Goal: Task Accomplishment & Management: Manage account settings

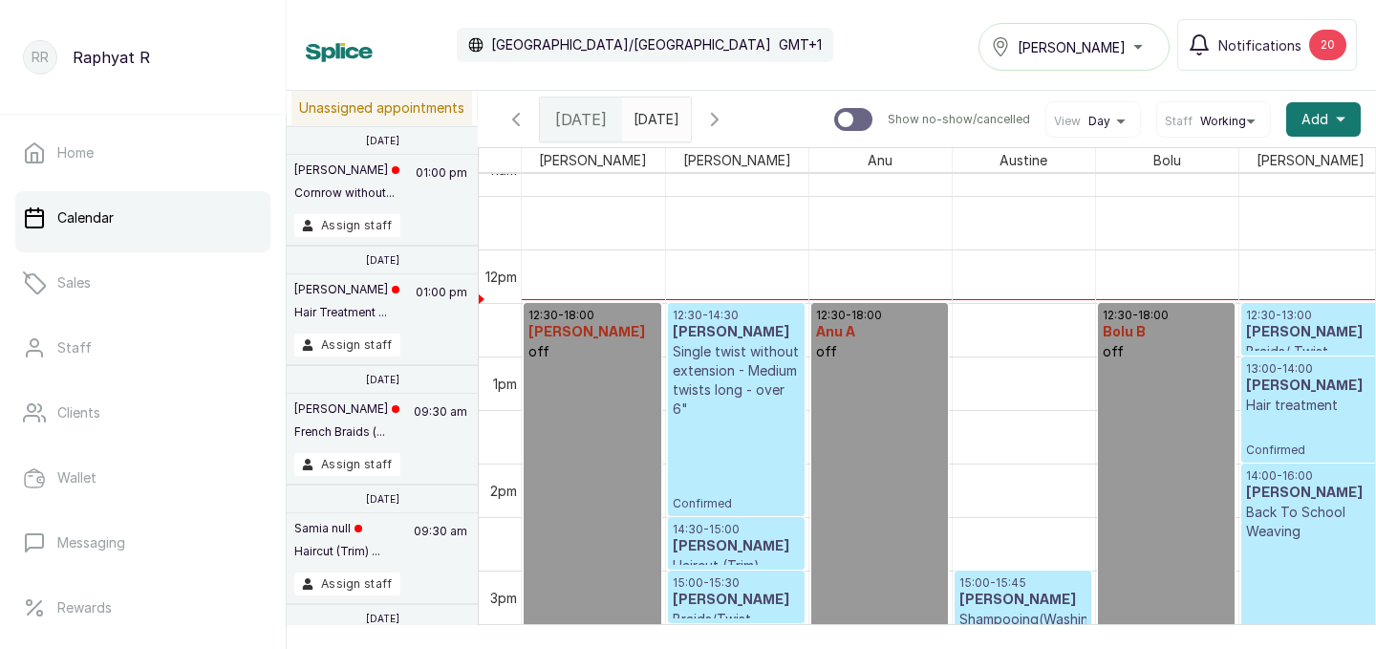
scroll to position [1230, 0]
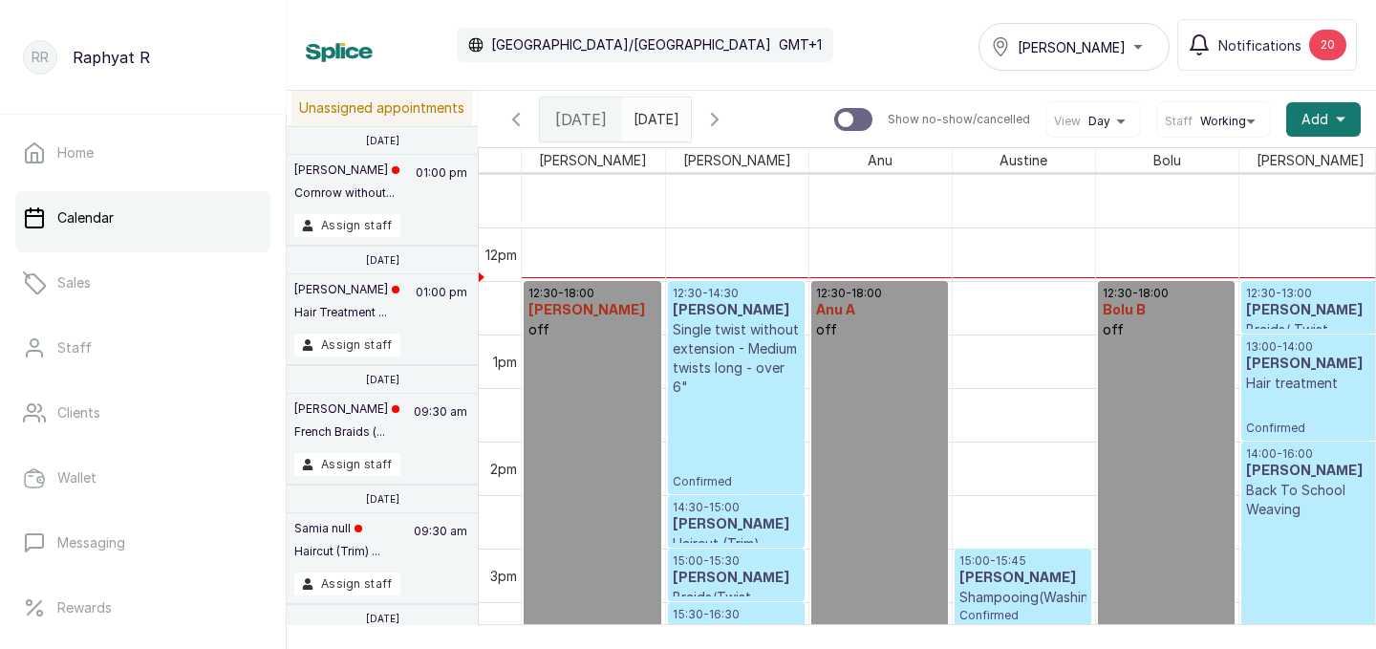
click at [1142, 48] on div "Tasala Lekki" at bounding box center [1074, 46] width 166 height 23
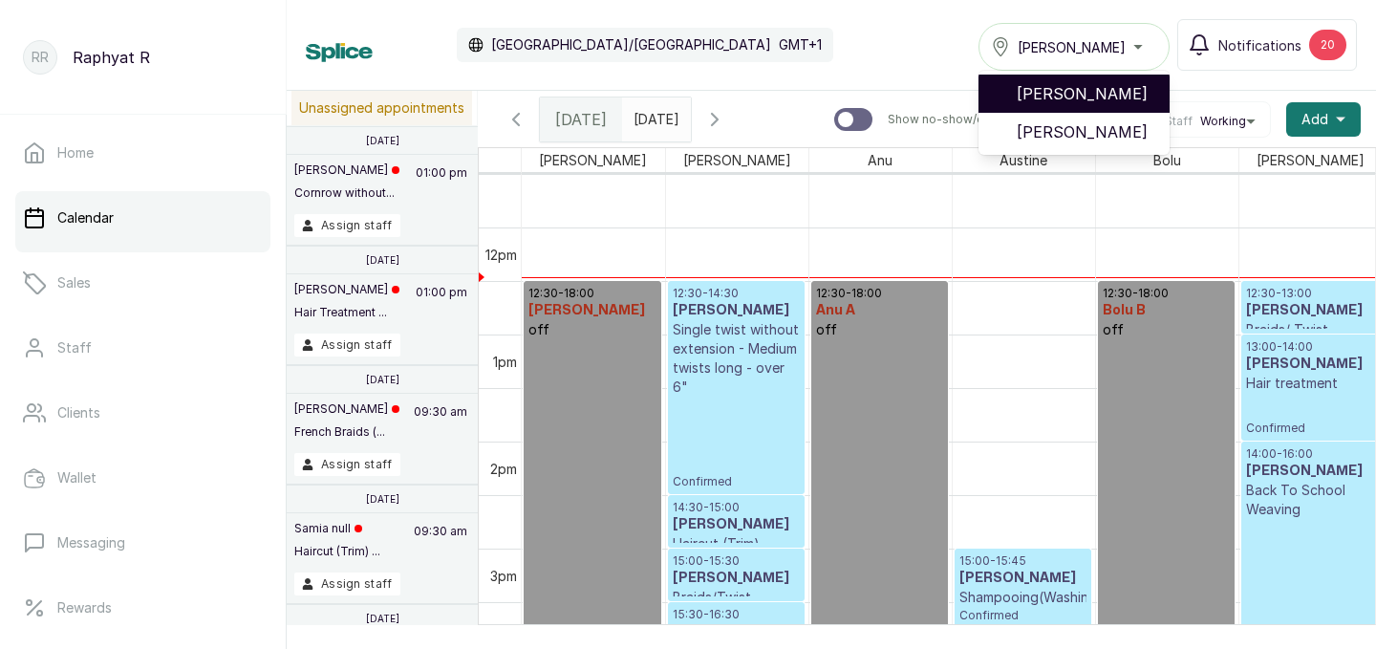
click at [1121, 96] on span "[PERSON_NAME]" at bounding box center [1085, 93] width 138 height 23
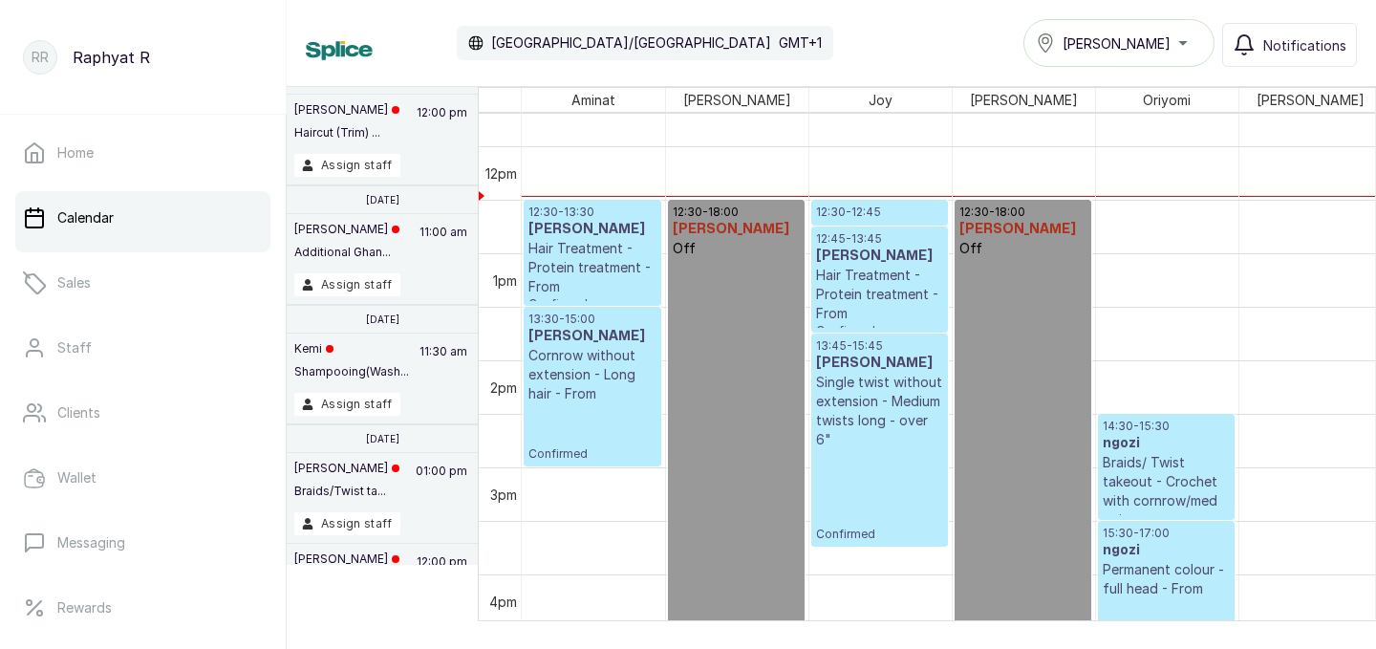
click at [877, 217] on p "12:30 - 12:45" at bounding box center [879, 211] width 127 height 15
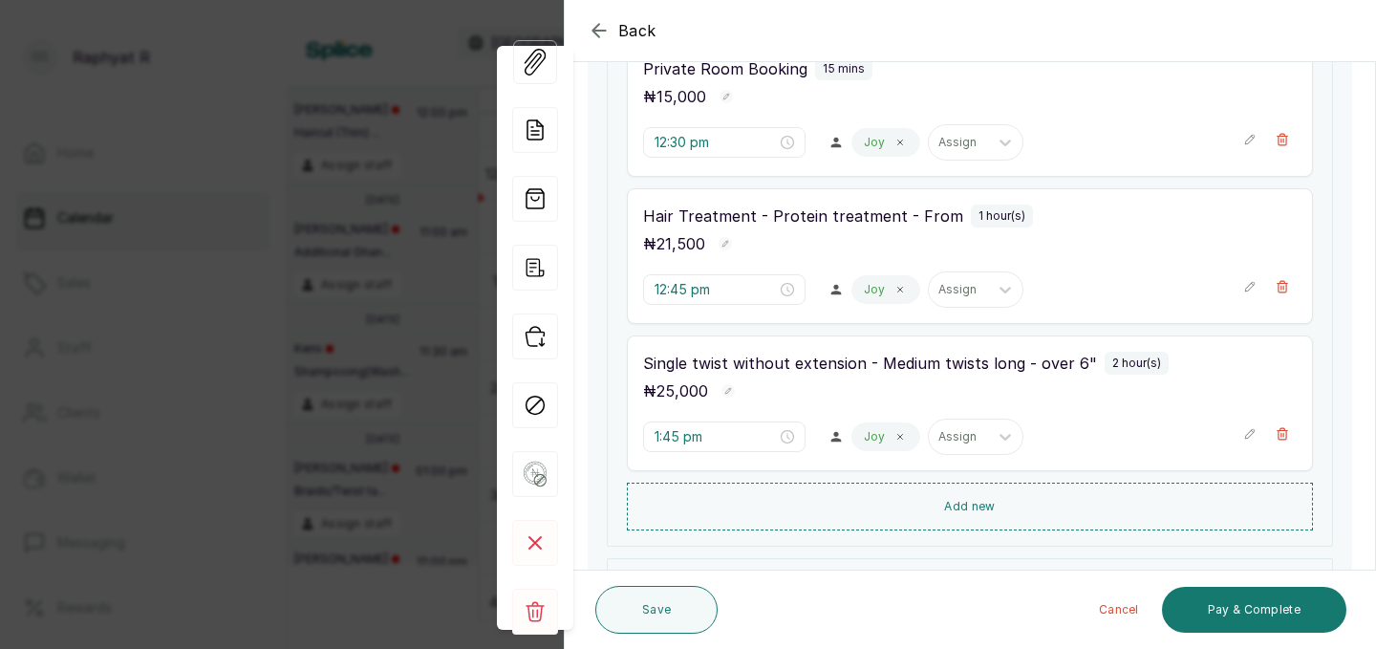
scroll to position [343, 0]
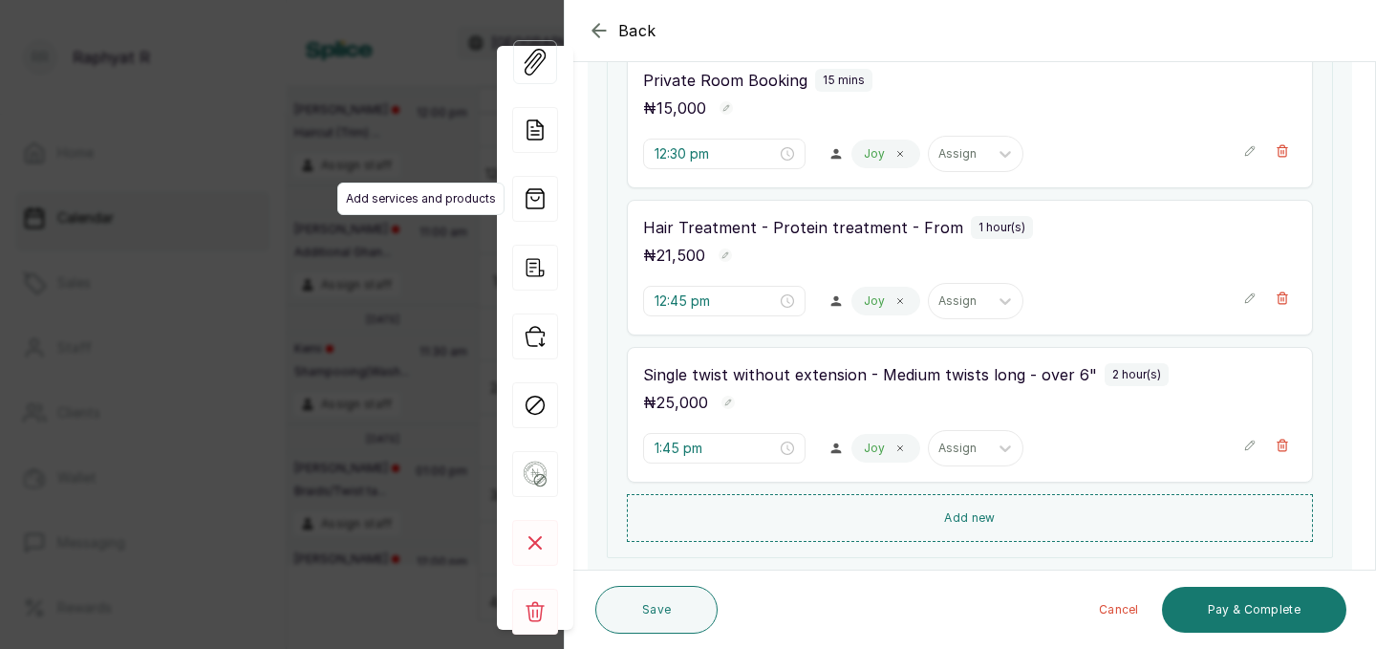
click at [419, 189] on span "Add services and products" at bounding box center [420, 198] width 167 height 32
click at [392, 142] on div "Back Appointment Details Edit appointment 🚶 Walk-in (booked by [PERSON_NAME] R)…" at bounding box center [688, 324] width 1376 height 649
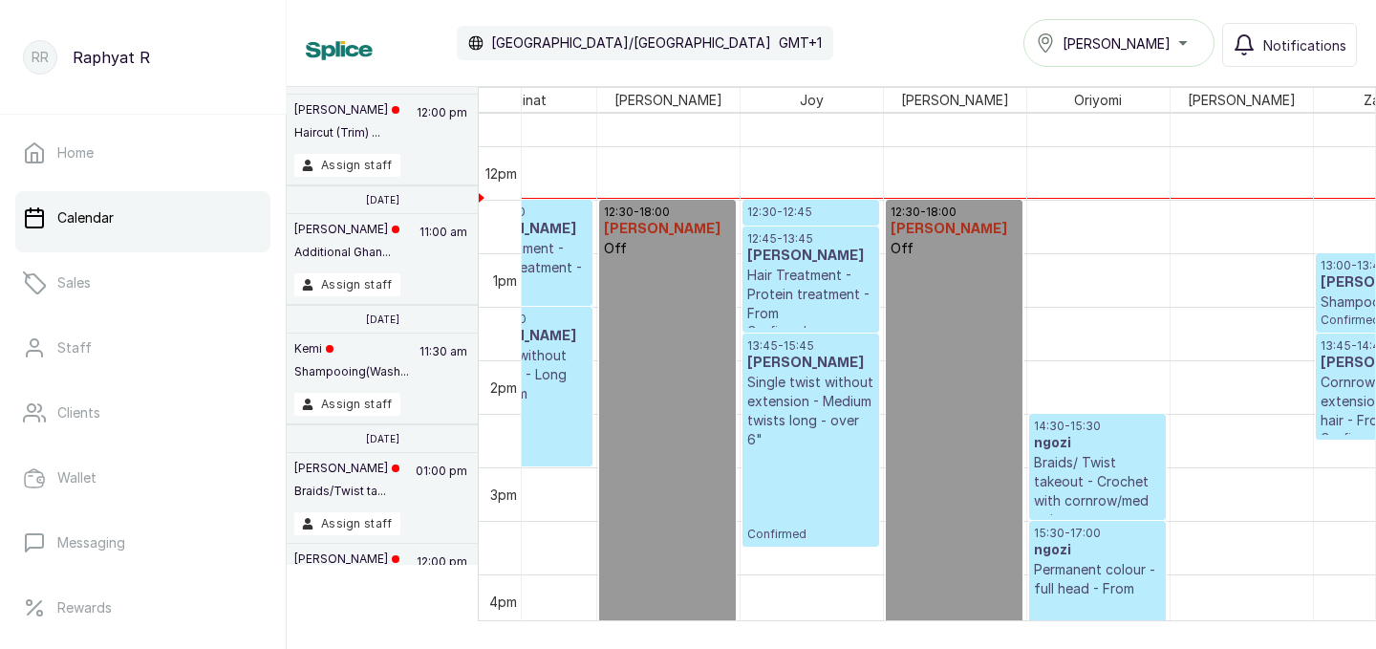
scroll to position [0, 71]
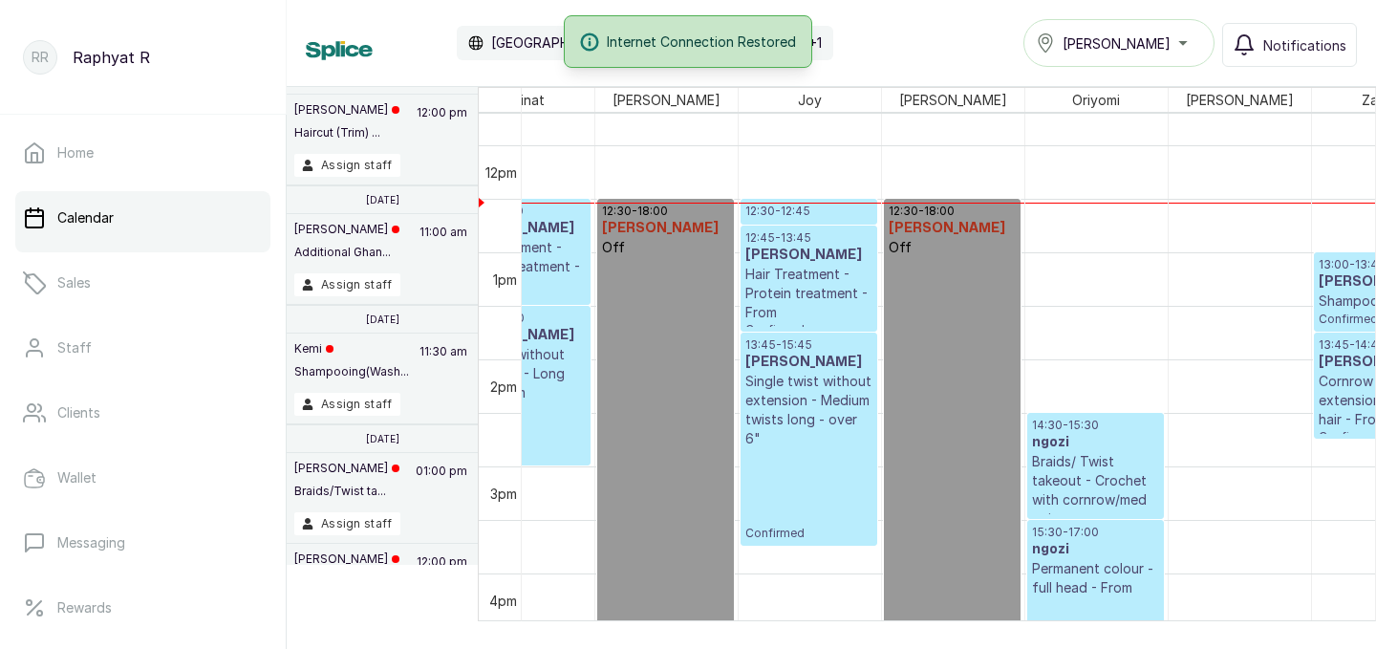
click at [820, 221] on div at bounding box center [808, 224] width 135 height 8
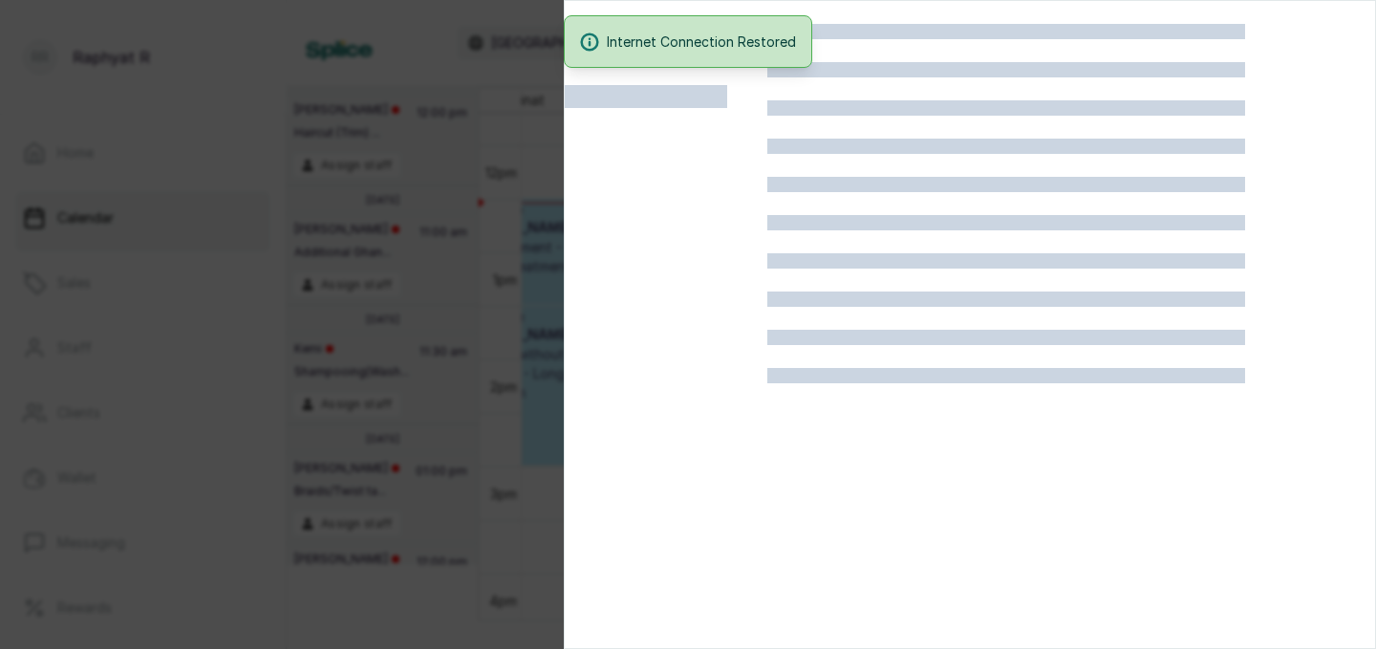
scroll to position [48, 0]
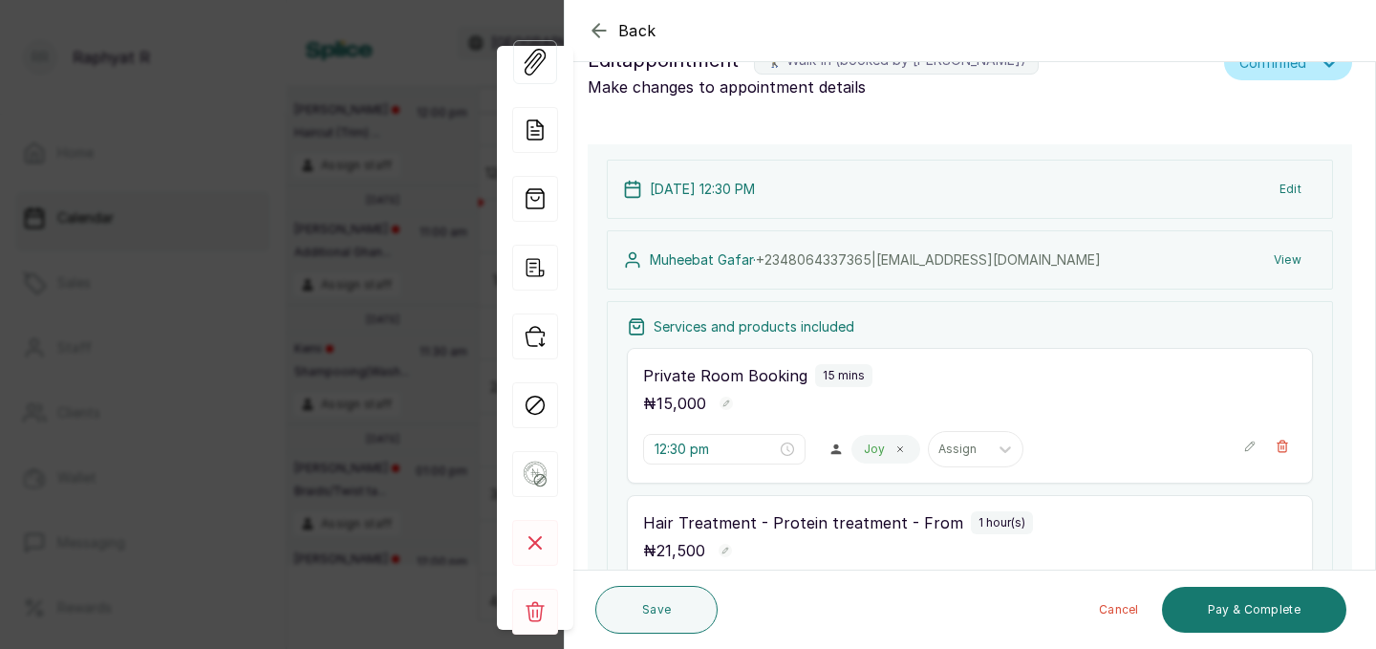
click at [598, 28] on icon "button" at bounding box center [598, 30] width 23 height 23
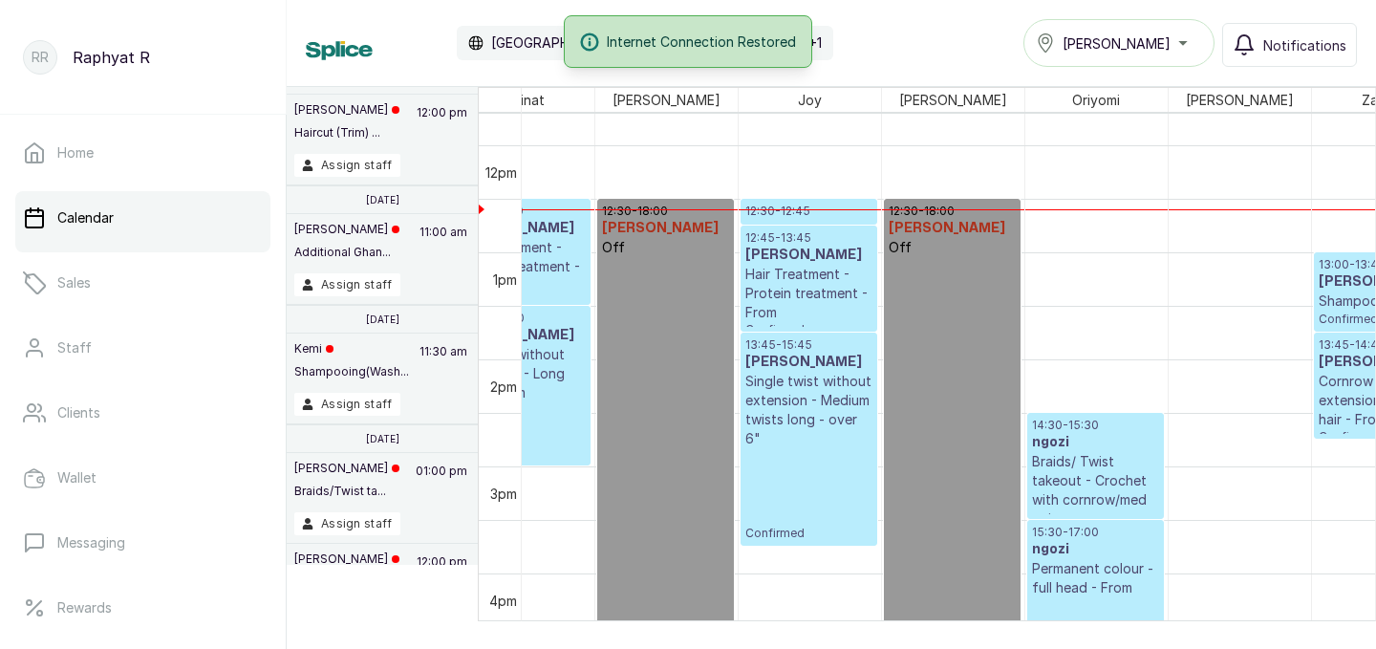
click at [811, 225] on link "12:45 - 13:45 Muheebat Gafar Hair Treatment - Protein treatment - From Confirmed" at bounding box center [808, 278] width 137 height 106
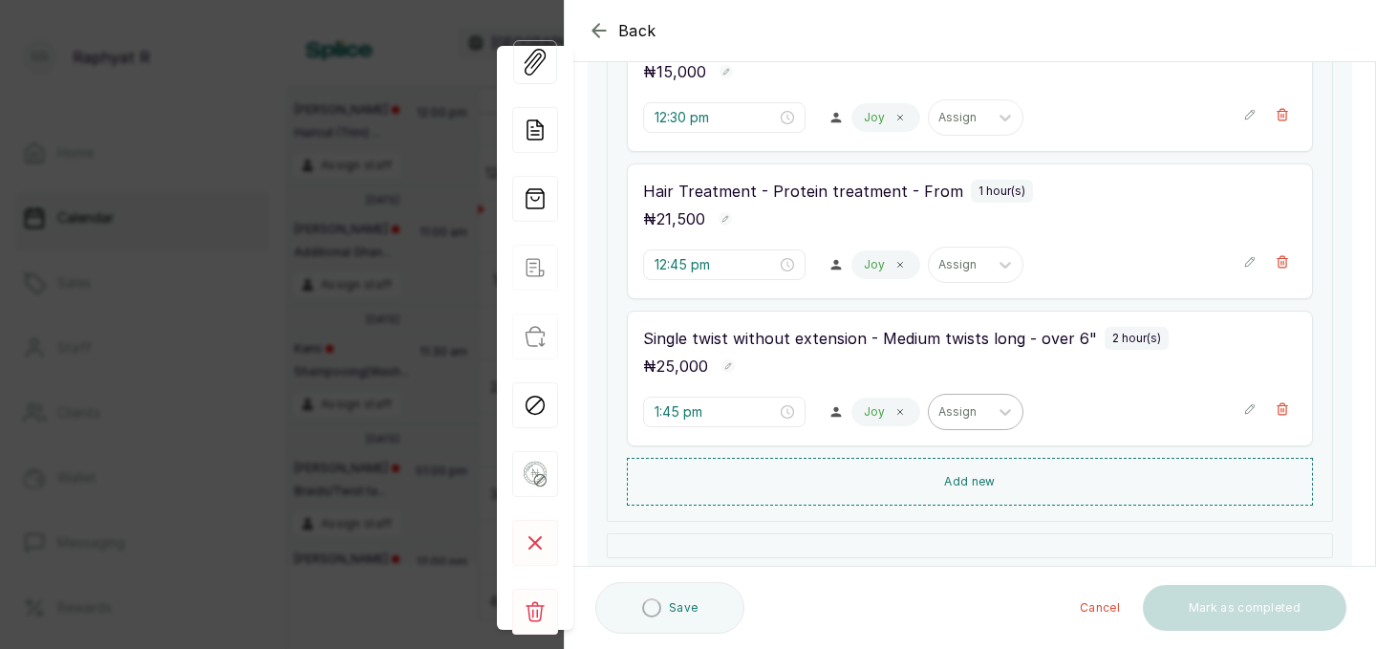
scroll to position [419, 0]
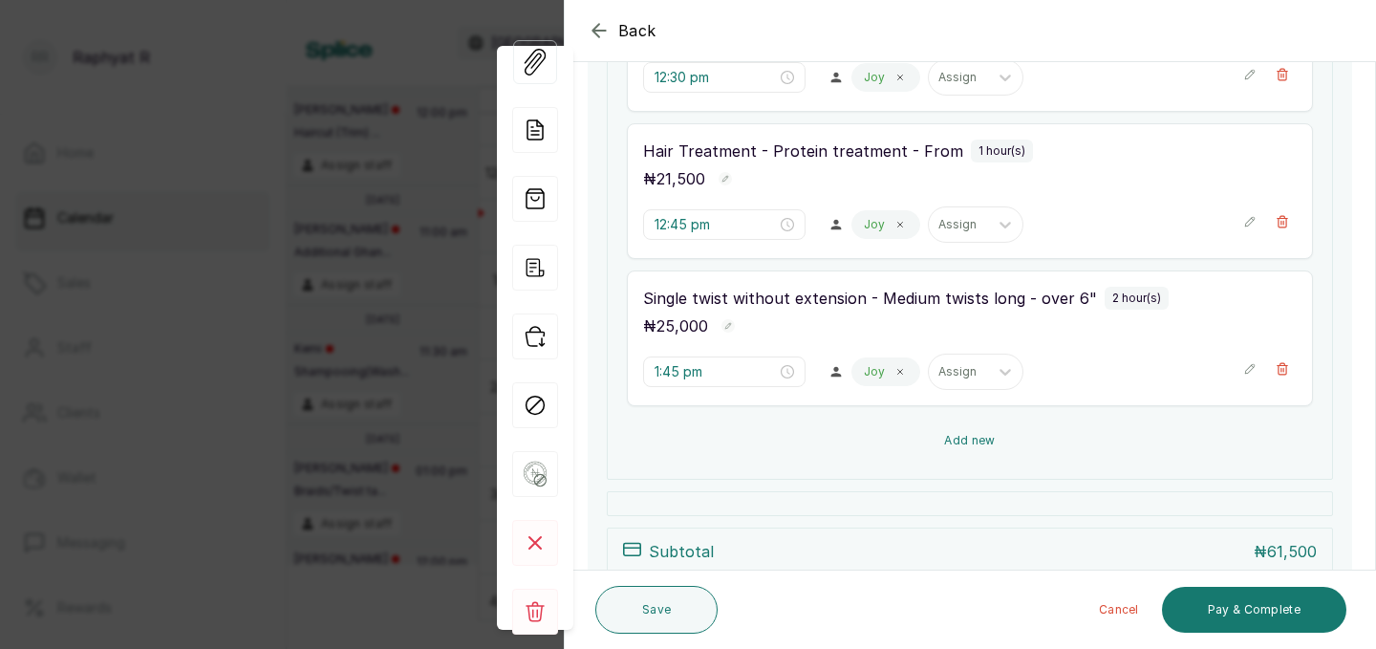
click at [1038, 435] on button "Add new" at bounding box center [970, 440] width 686 height 46
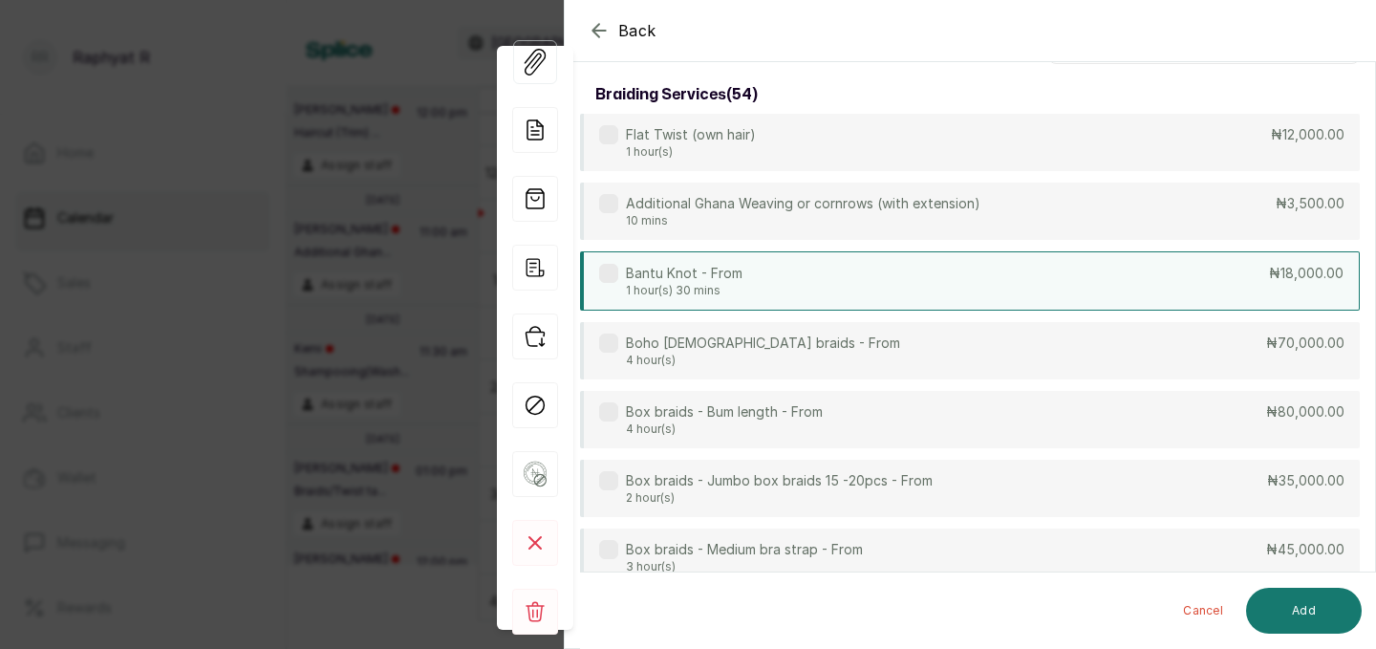
scroll to position [0, 0]
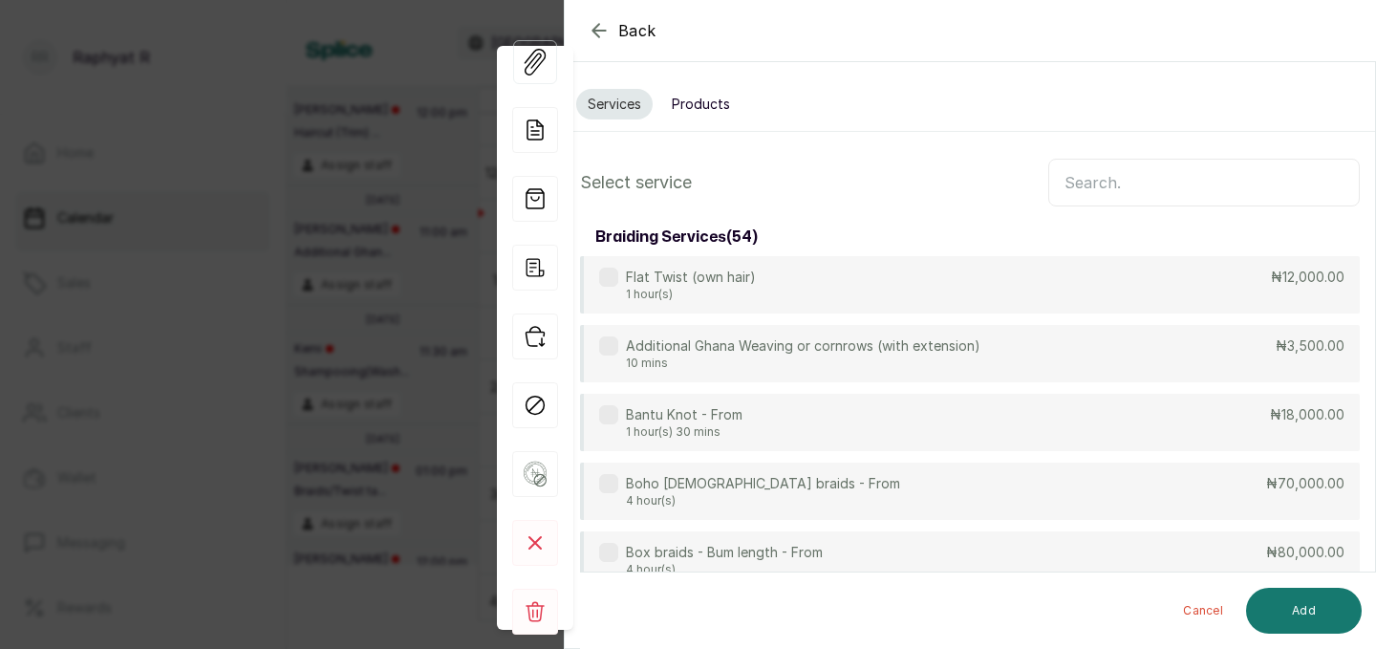
click at [1116, 174] on input "text" at bounding box center [1203, 183] width 311 height 48
click at [389, 119] on div "Back Appointment Details Services Products Select service braiding services ( 5…" at bounding box center [688, 324] width 1376 height 649
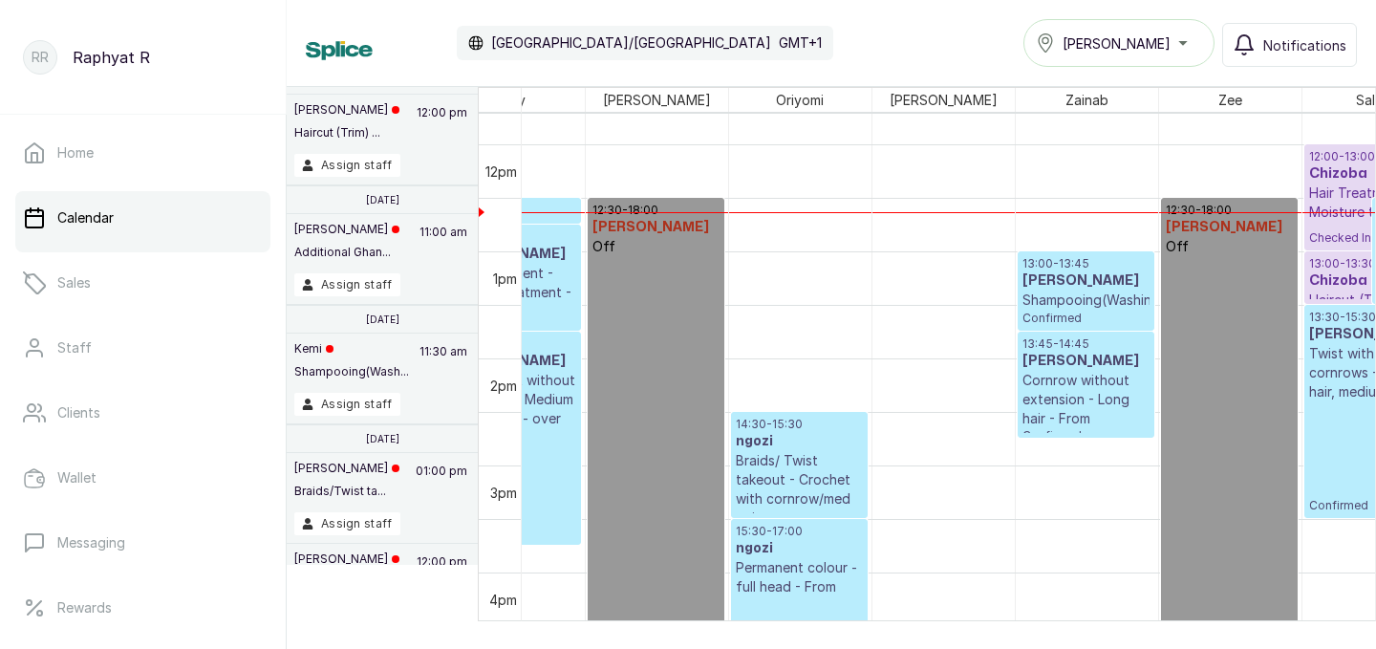
scroll to position [1253, 310]
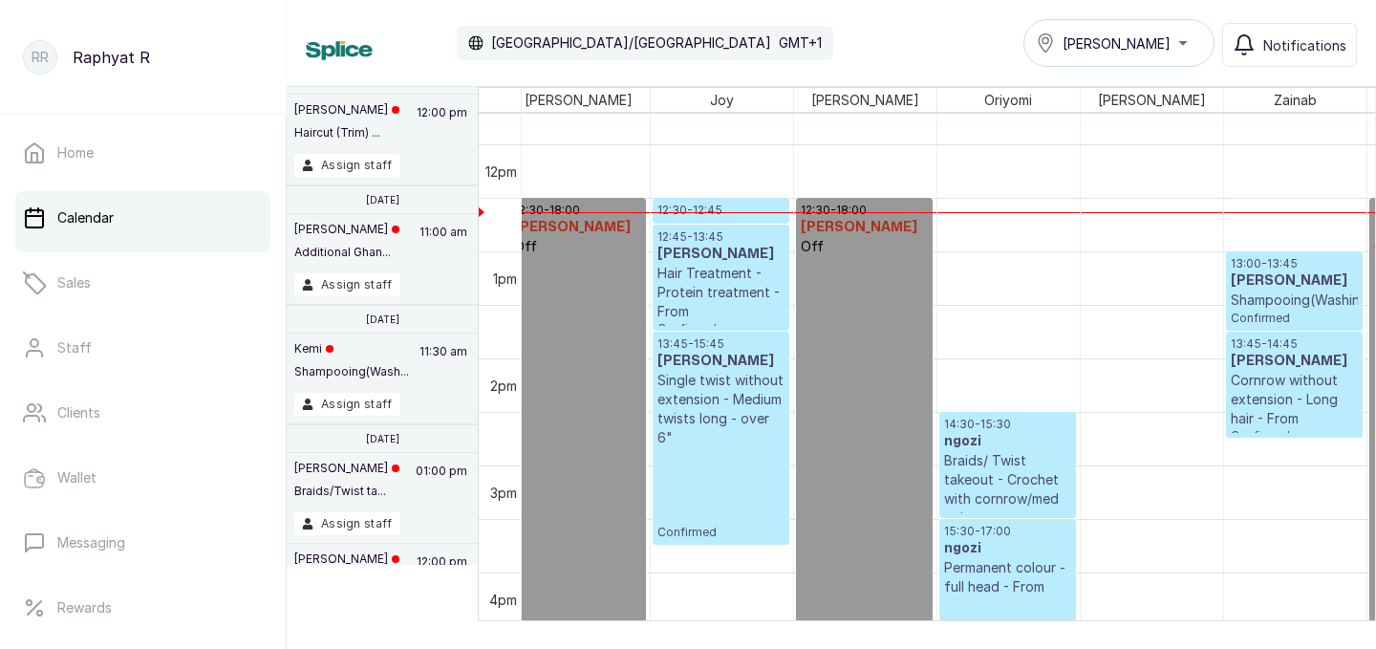
click at [708, 213] on p "12:30 - 12:45" at bounding box center [720, 210] width 127 height 15
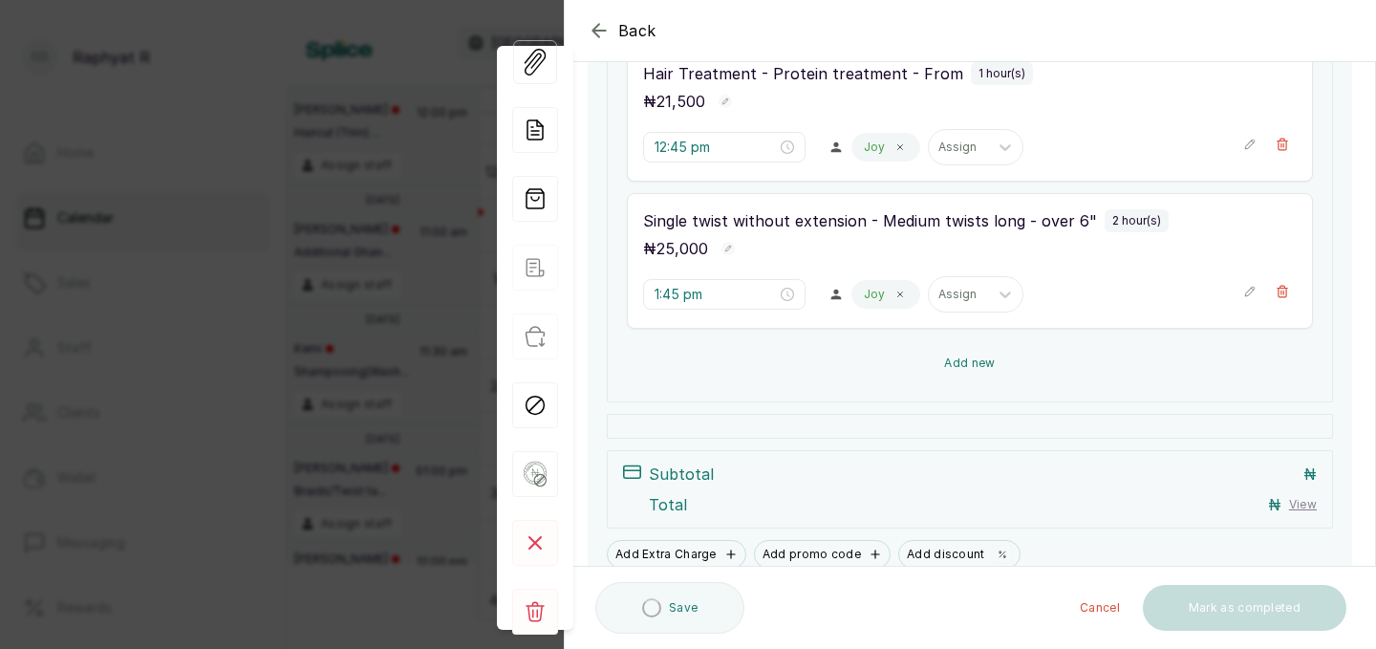
click at [922, 370] on button "Add new" at bounding box center [970, 363] width 686 height 46
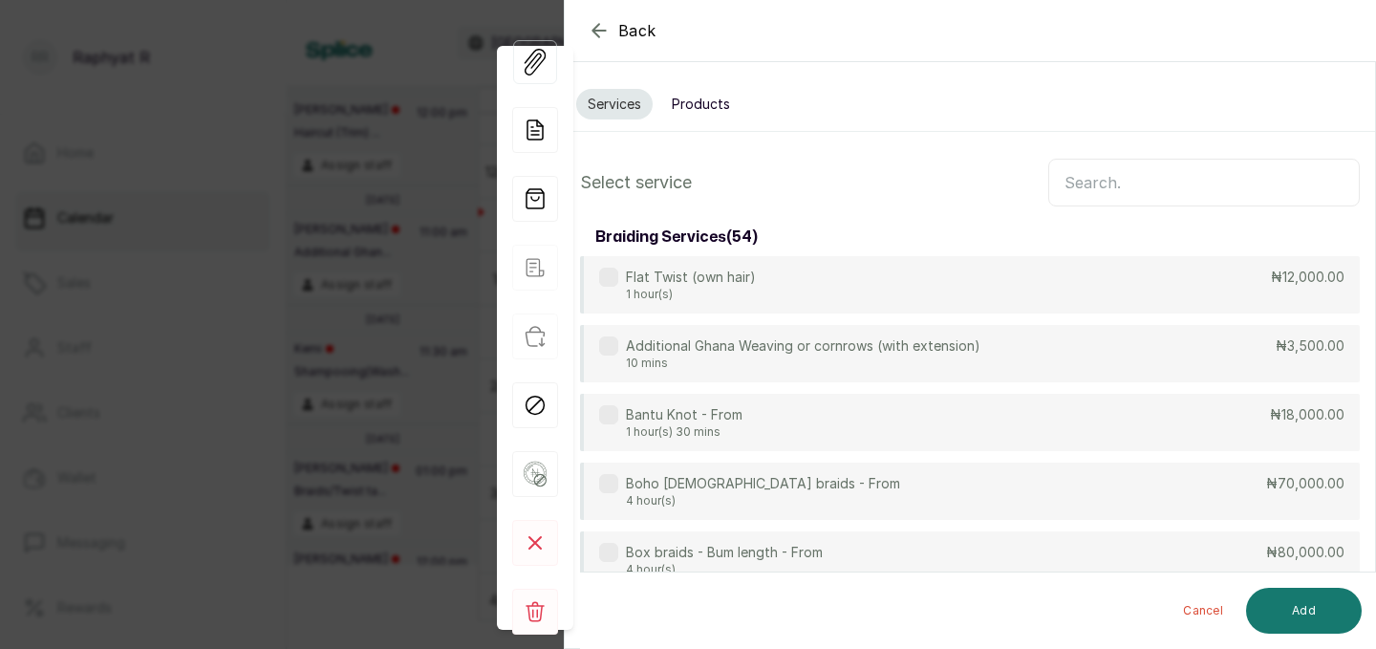
click at [1071, 193] on input "text" at bounding box center [1203, 183] width 311 height 48
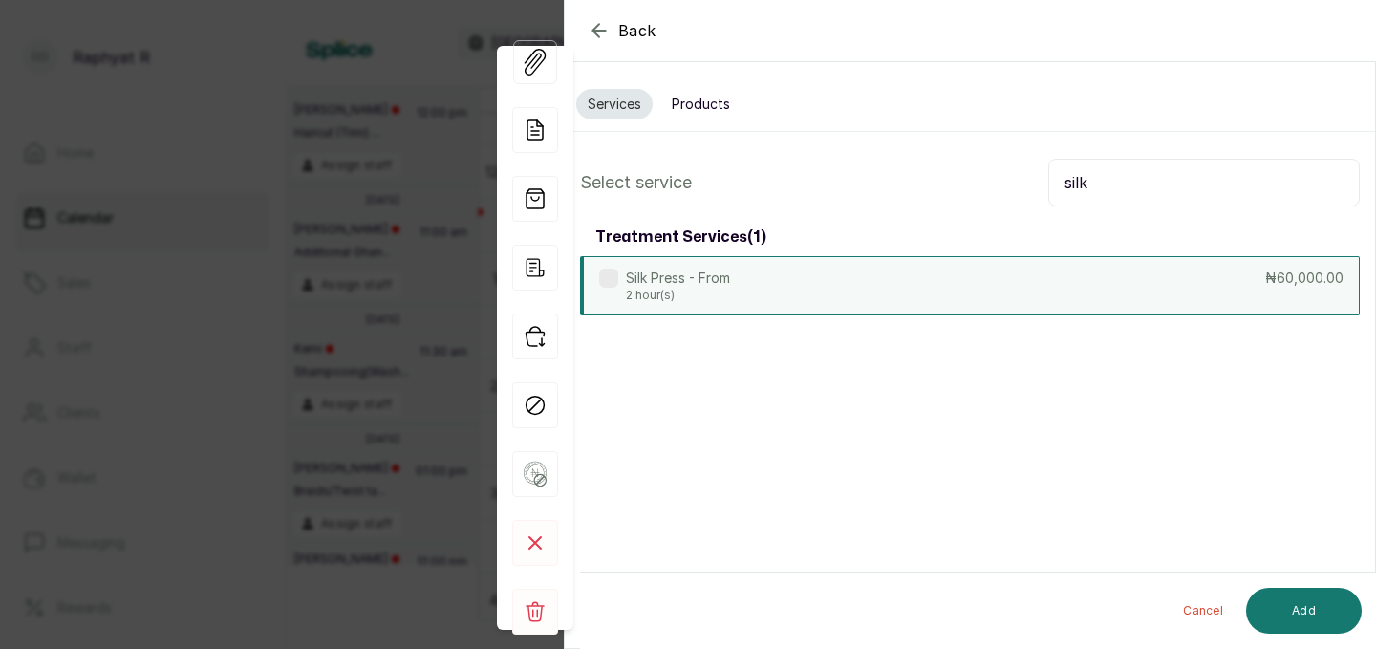
type input "silk"
click at [1007, 281] on div "Silk Press - From 2 hour(s) ₦60,000.00" at bounding box center [969, 285] width 779 height 59
click at [1112, 190] on input "silk" at bounding box center [1203, 183] width 311 height 48
type input "protein"
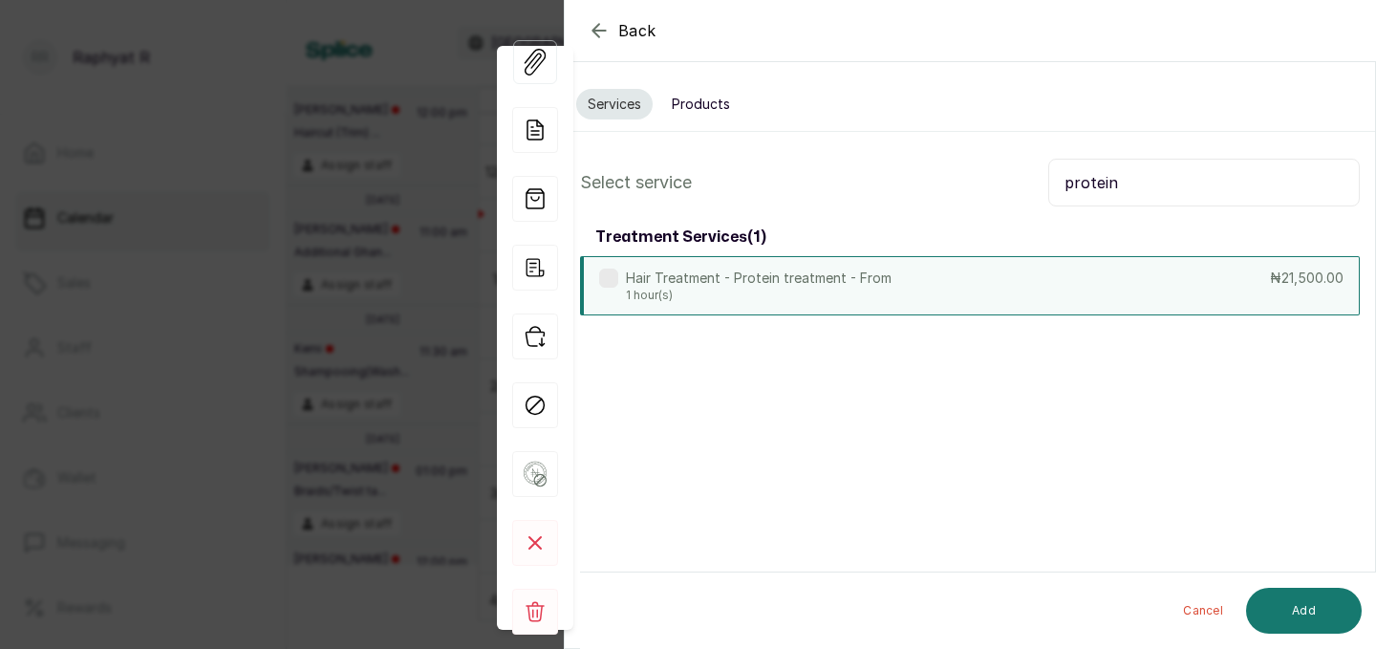
click at [985, 288] on div "Hair Treatment - Protein treatment - From 1 hour(s) ₦21,500.00" at bounding box center [969, 285] width 779 height 59
click at [1288, 601] on button "Add" at bounding box center [1304, 610] width 116 height 46
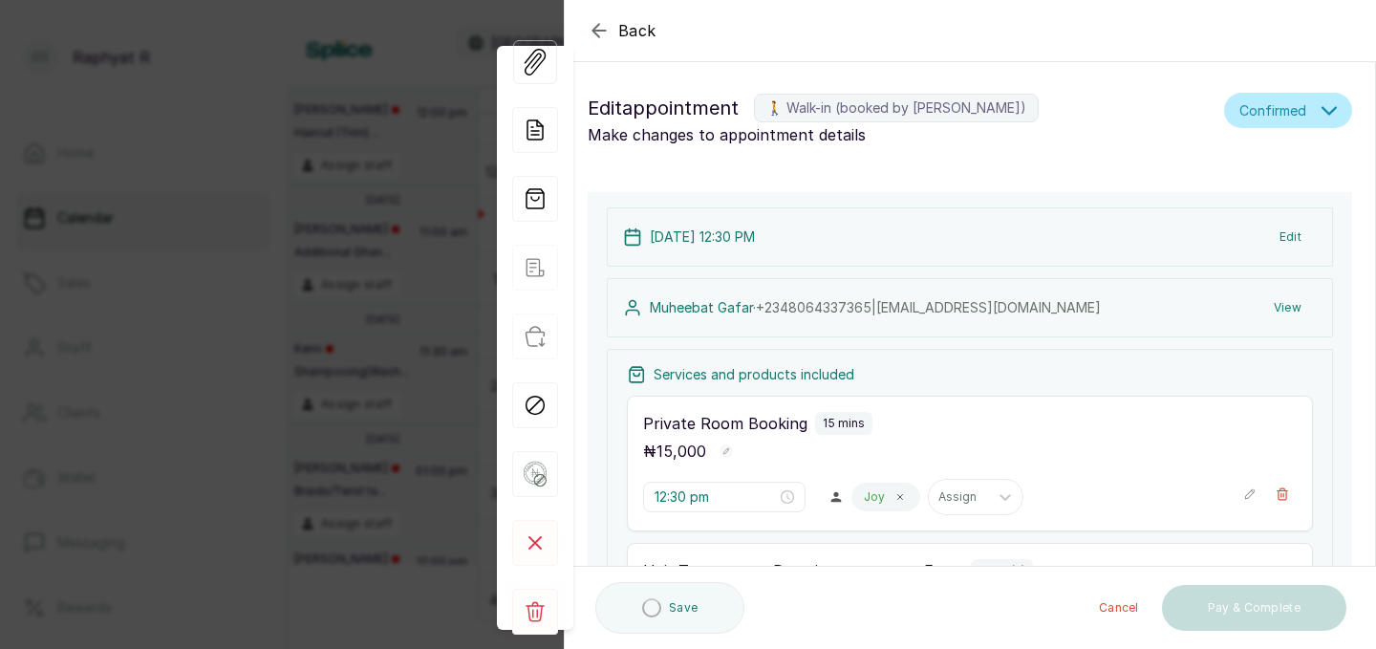
type input "3:45 pm"
type input "5:45 pm"
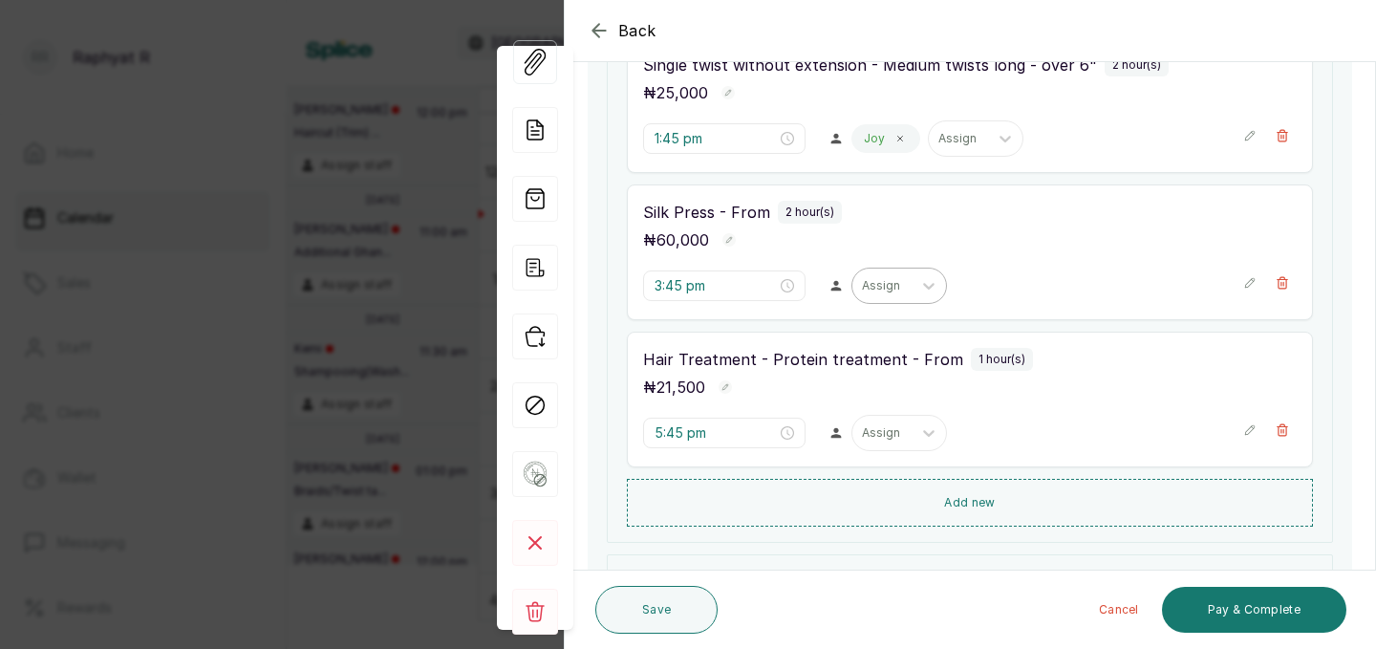
click at [862, 285] on div at bounding box center [882, 285] width 40 height 17
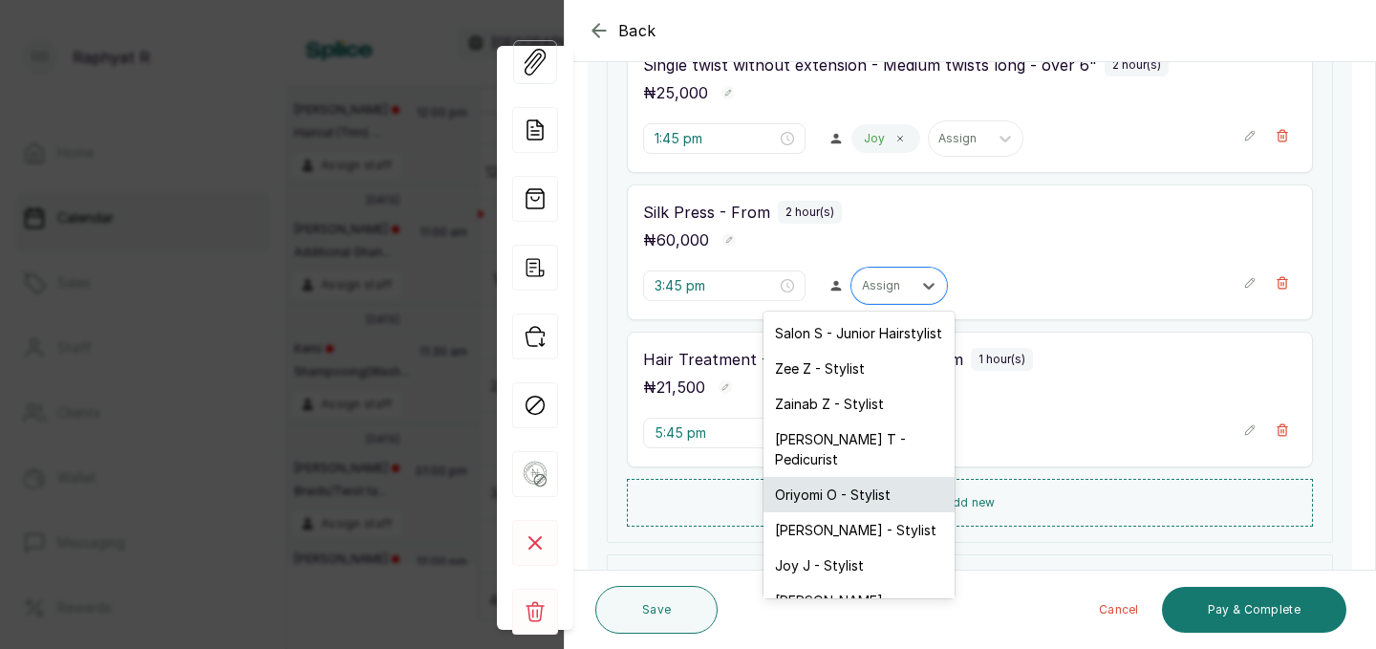
click at [853, 477] on div "Oriyomi O - Stylist" at bounding box center [858, 494] width 191 height 35
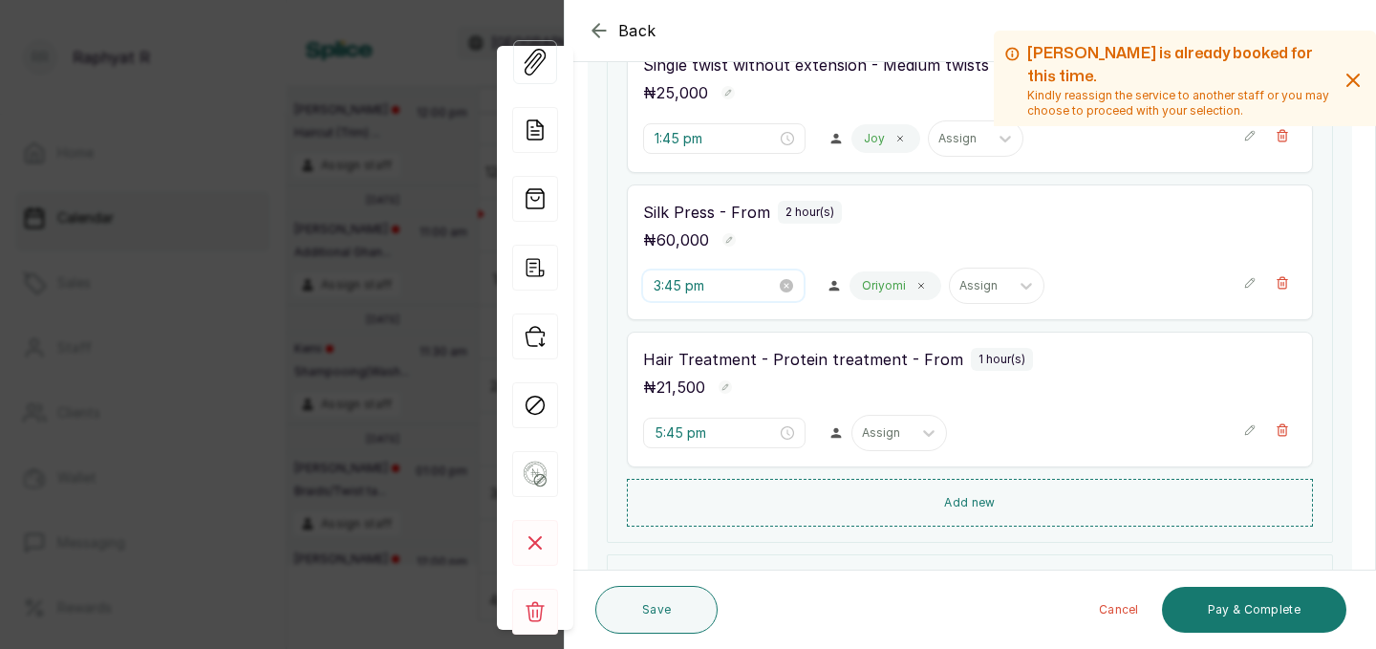
click at [681, 285] on input "3:45 pm" at bounding box center [714, 285] width 122 height 21
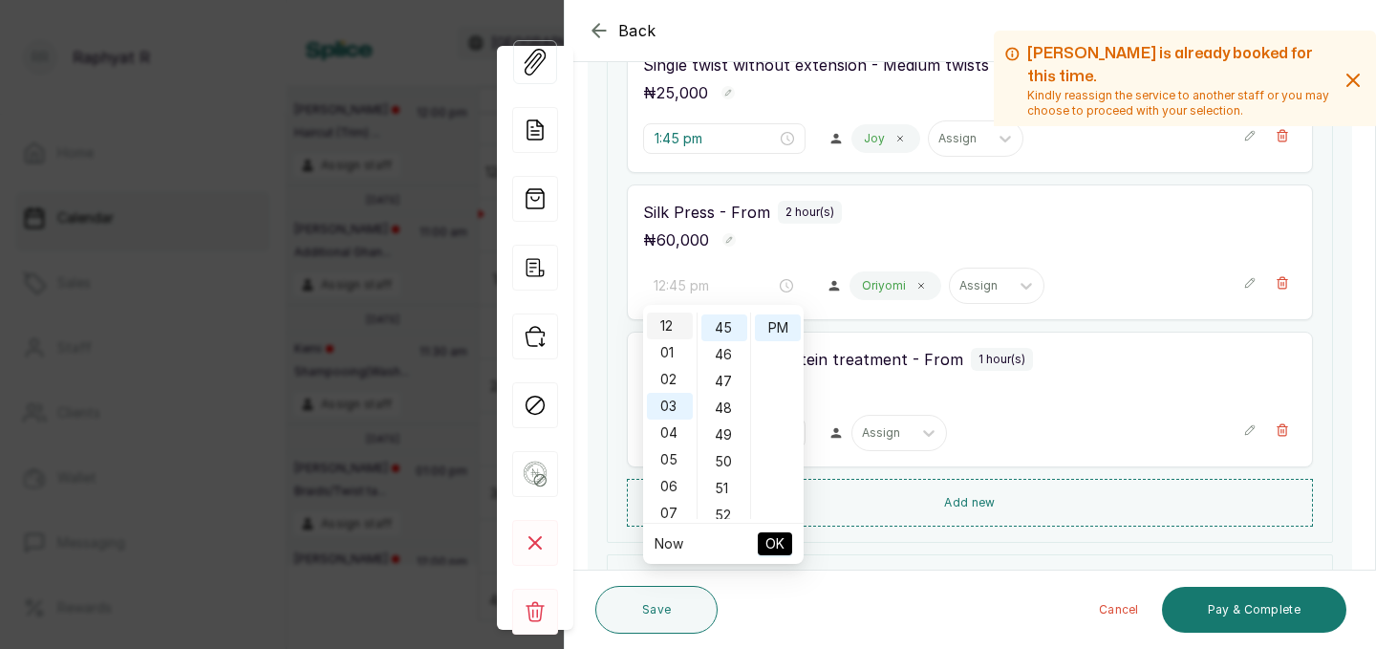
click at [674, 324] on div "12" at bounding box center [670, 325] width 46 height 27
click at [721, 359] on div "30" at bounding box center [724, 359] width 46 height 27
type input "12:30 pm"
click at [777, 543] on span "OK" at bounding box center [774, 543] width 19 height 36
type input "12:30 pm"
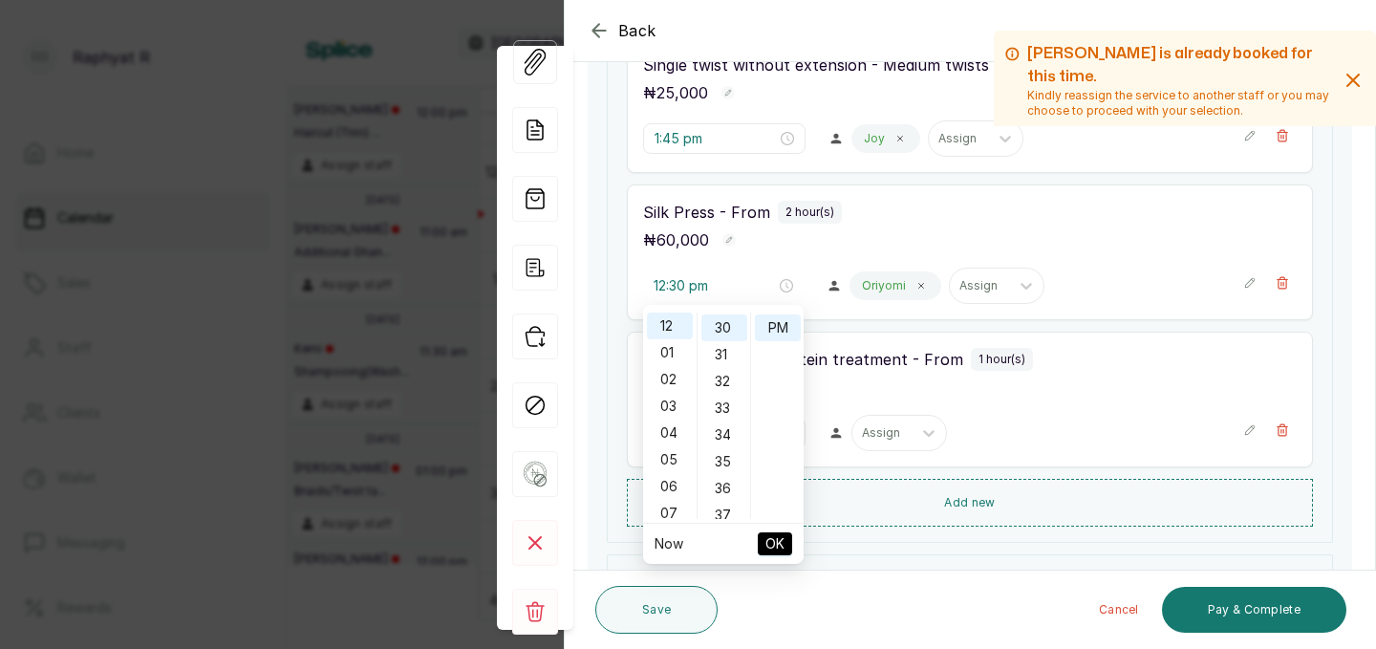
type input "12:45 pm"
type input "1:45 pm"
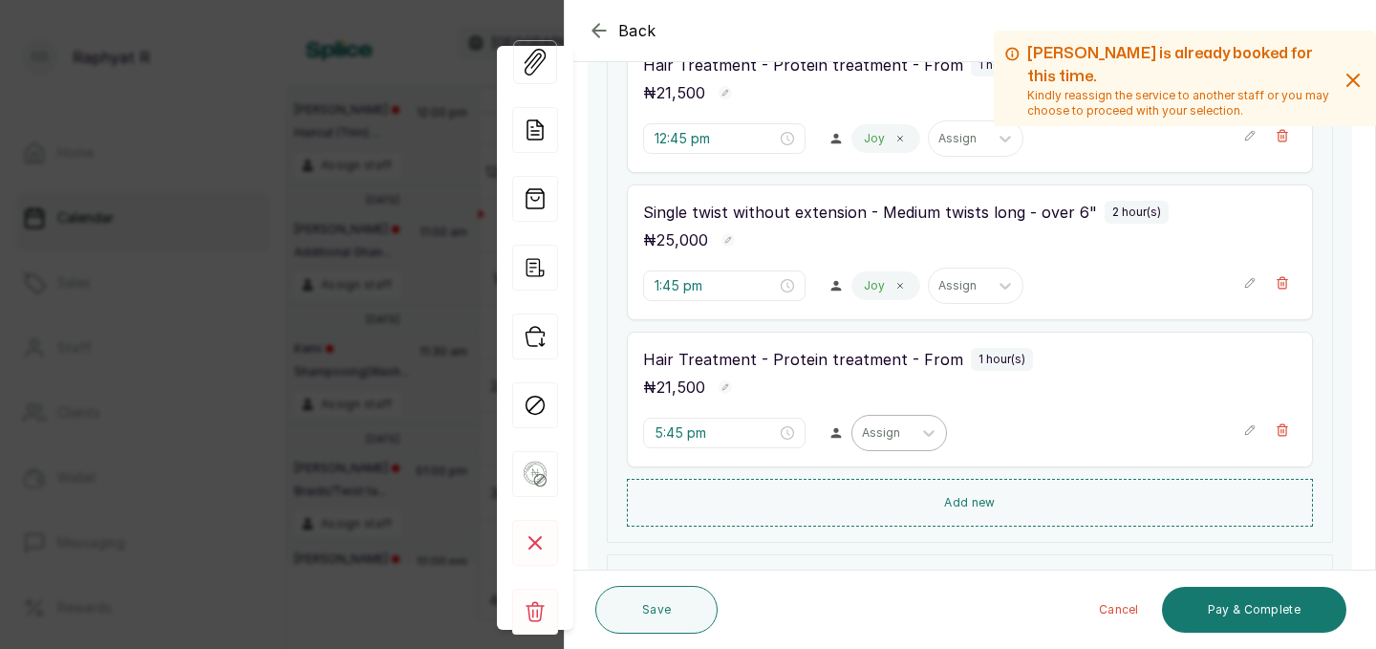
click at [862, 429] on div at bounding box center [882, 432] width 40 height 17
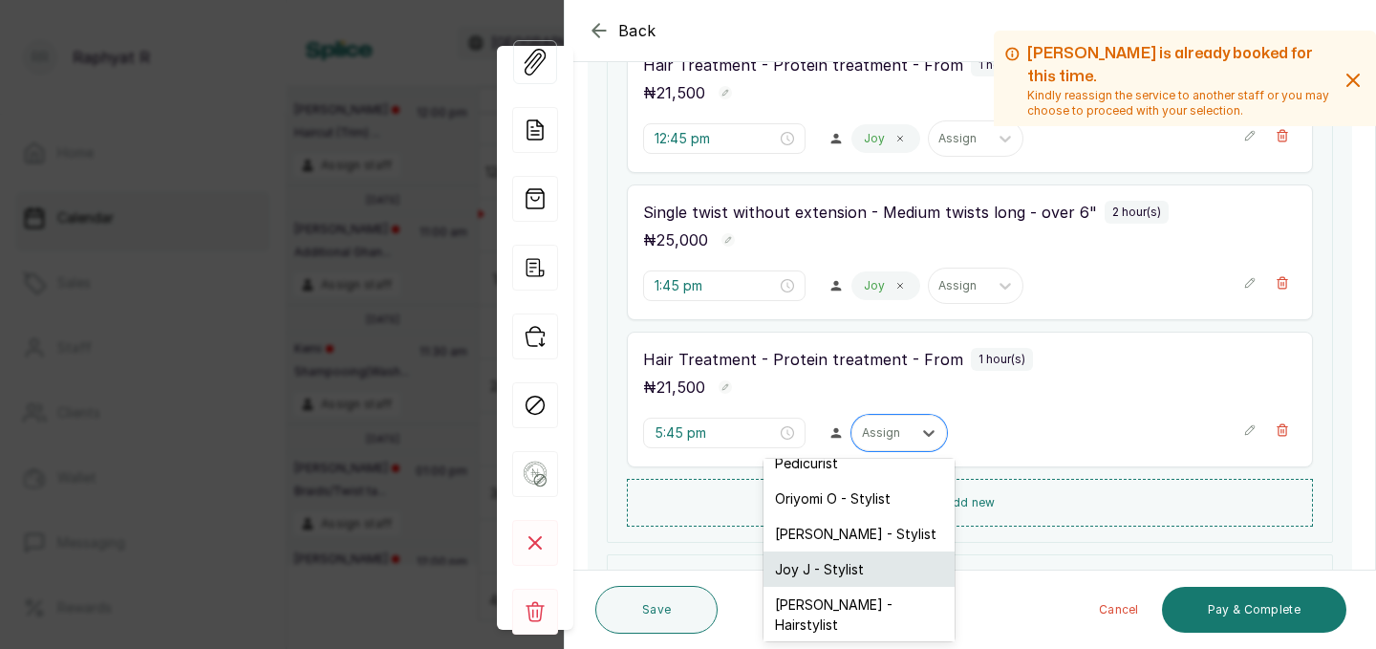
click at [853, 555] on div "Joy J - Stylist" at bounding box center [858, 568] width 191 height 35
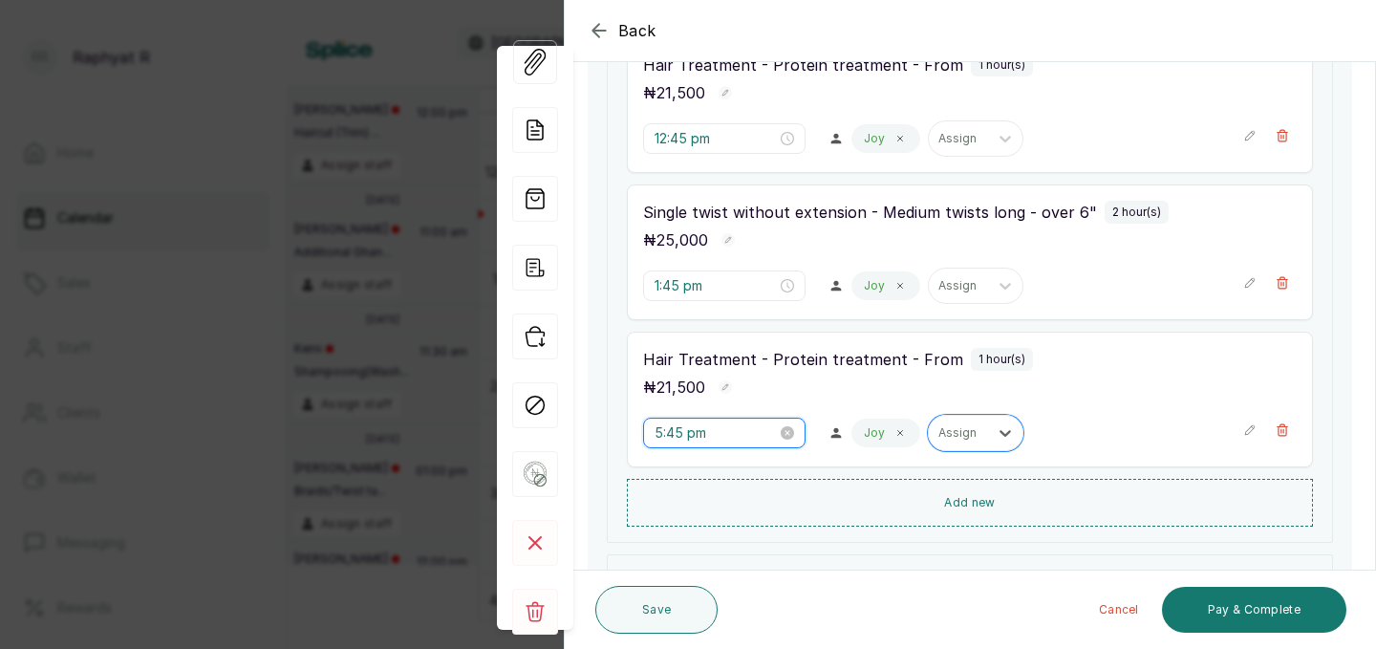
click at [680, 434] on input "5:45 pm" at bounding box center [715, 432] width 122 height 21
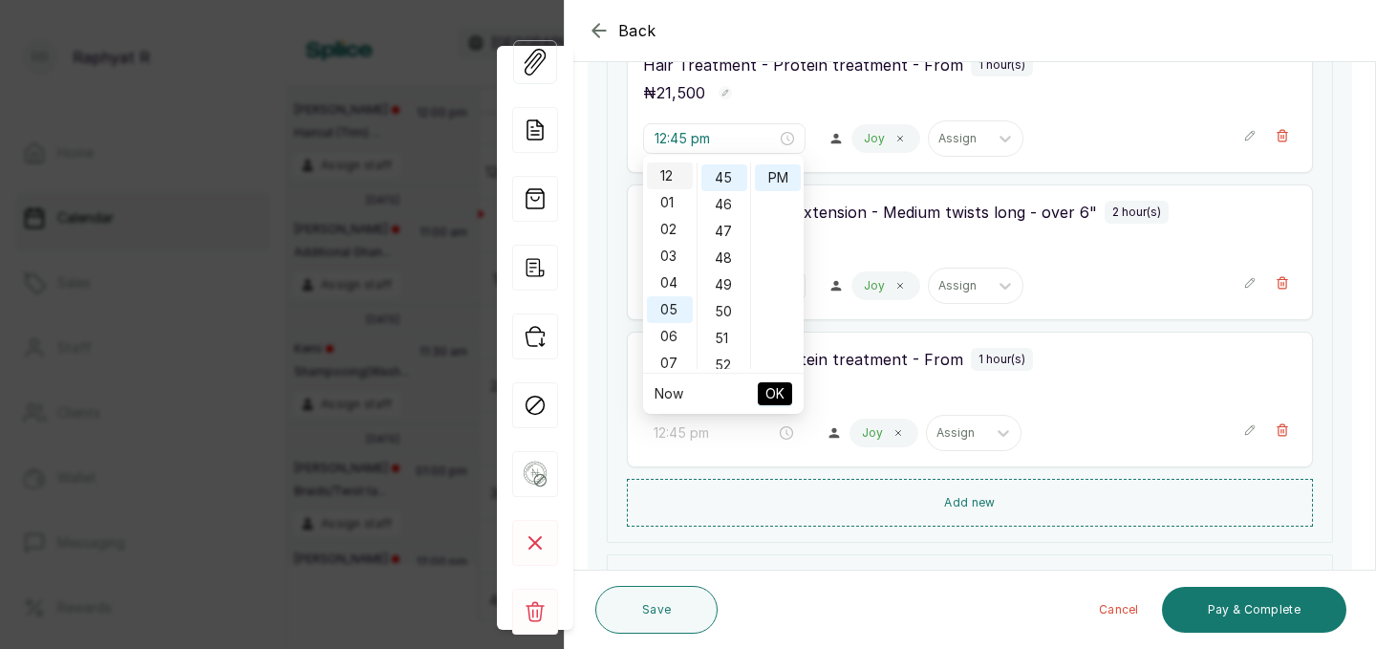
click at [665, 169] on div "12" at bounding box center [670, 175] width 46 height 27
click at [719, 295] on div "30" at bounding box center [724, 293] width 46 height 27
type input "12:30 pm"
click at [776, 390] on span "OK" at bounding box center [774, 393] width 19 height 36
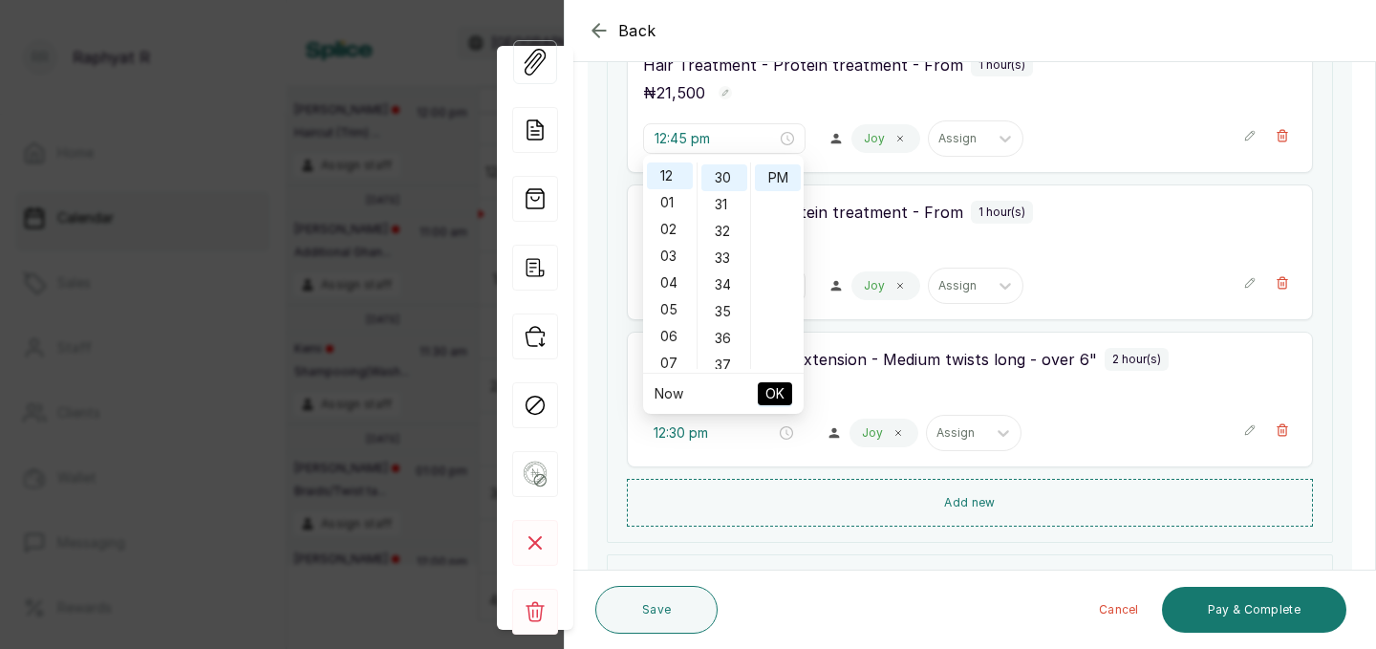
type input "12:30 pm"
type input "12:45 pm"
type input "1:45 pm"
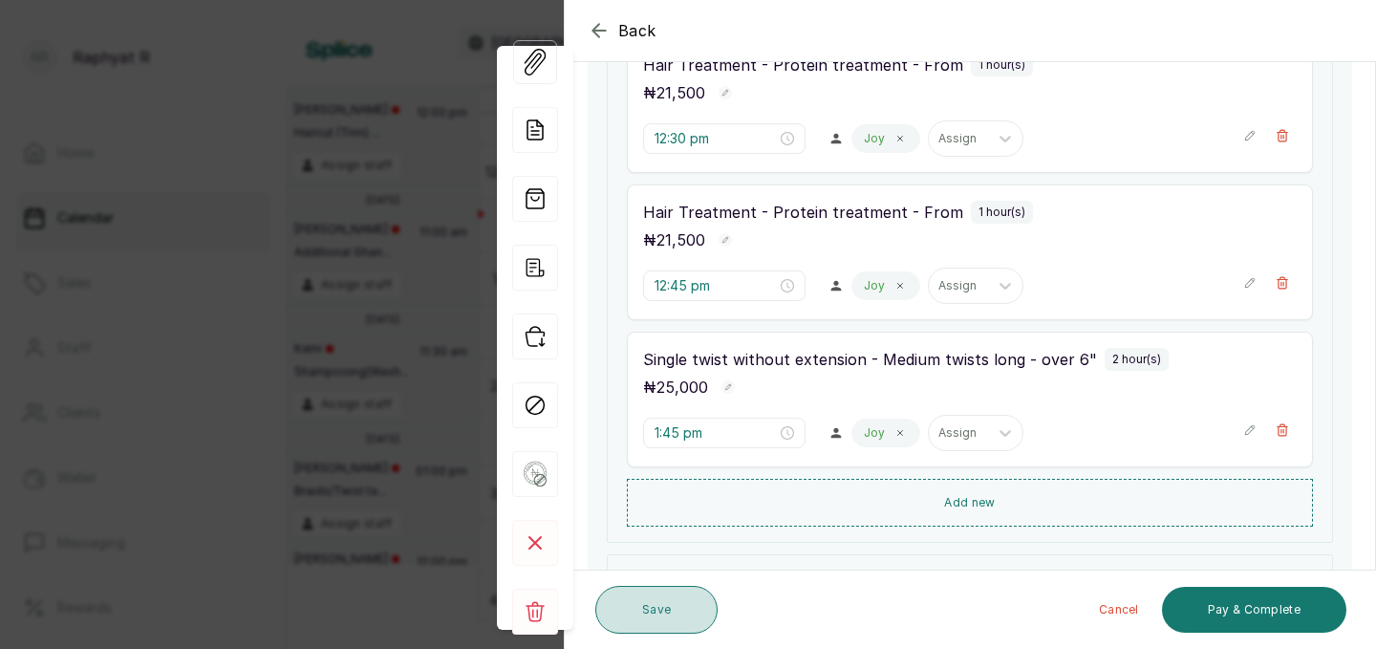
click at [688, 625] on button "Save" at bounding box center [656, 610] width 122 height 48
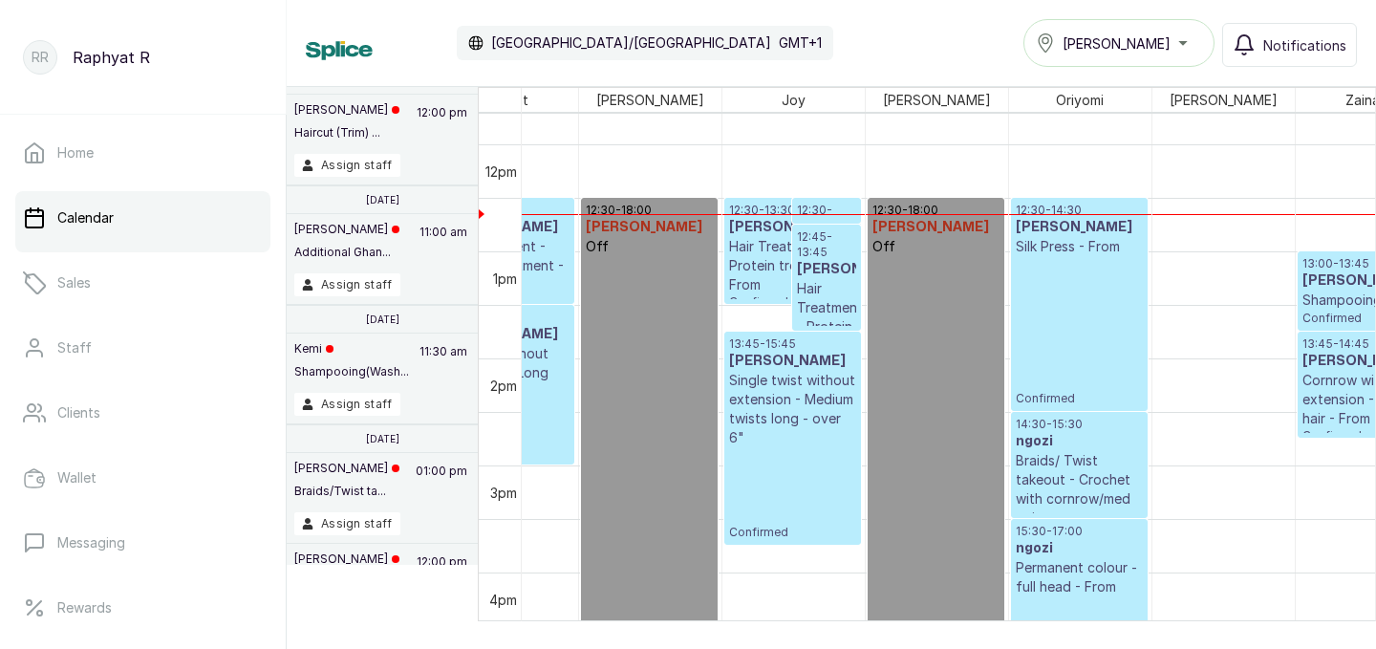
scroll to position [1253, 73]
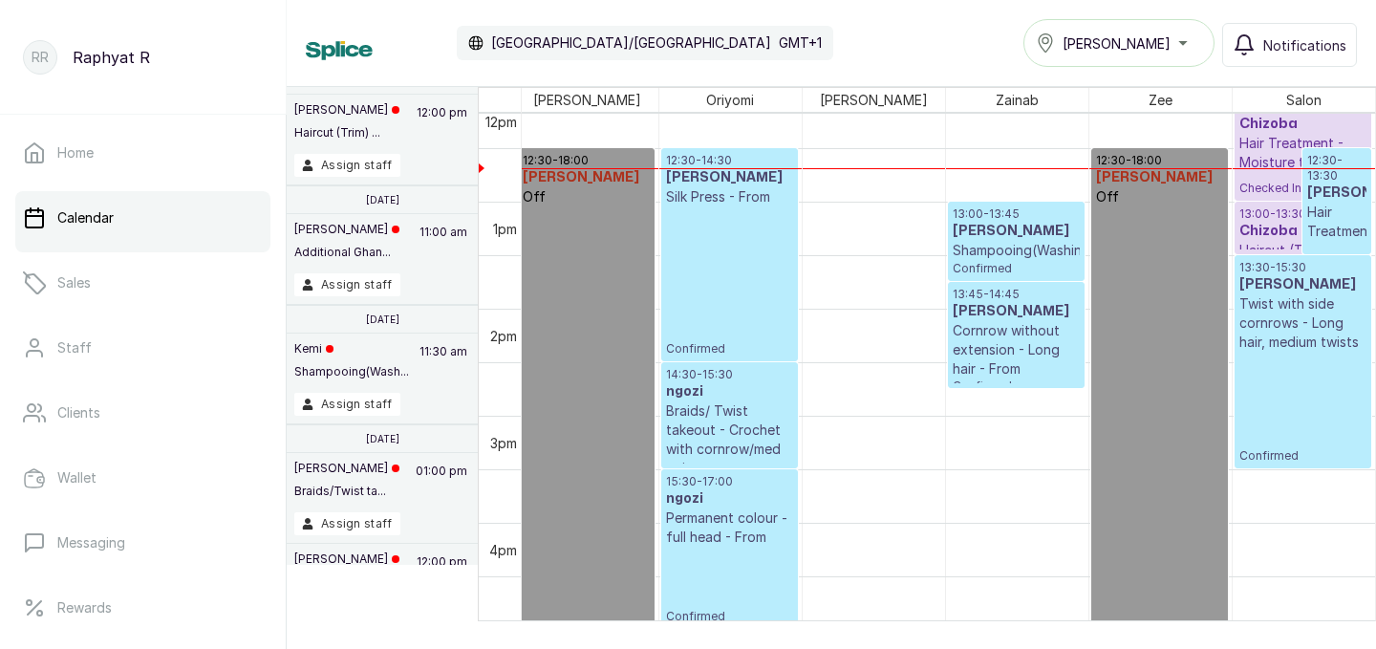
click at [1333, 199] on h3 "[PERSON_NAME]" at bounding box center [1336, 192] width 59 height 19
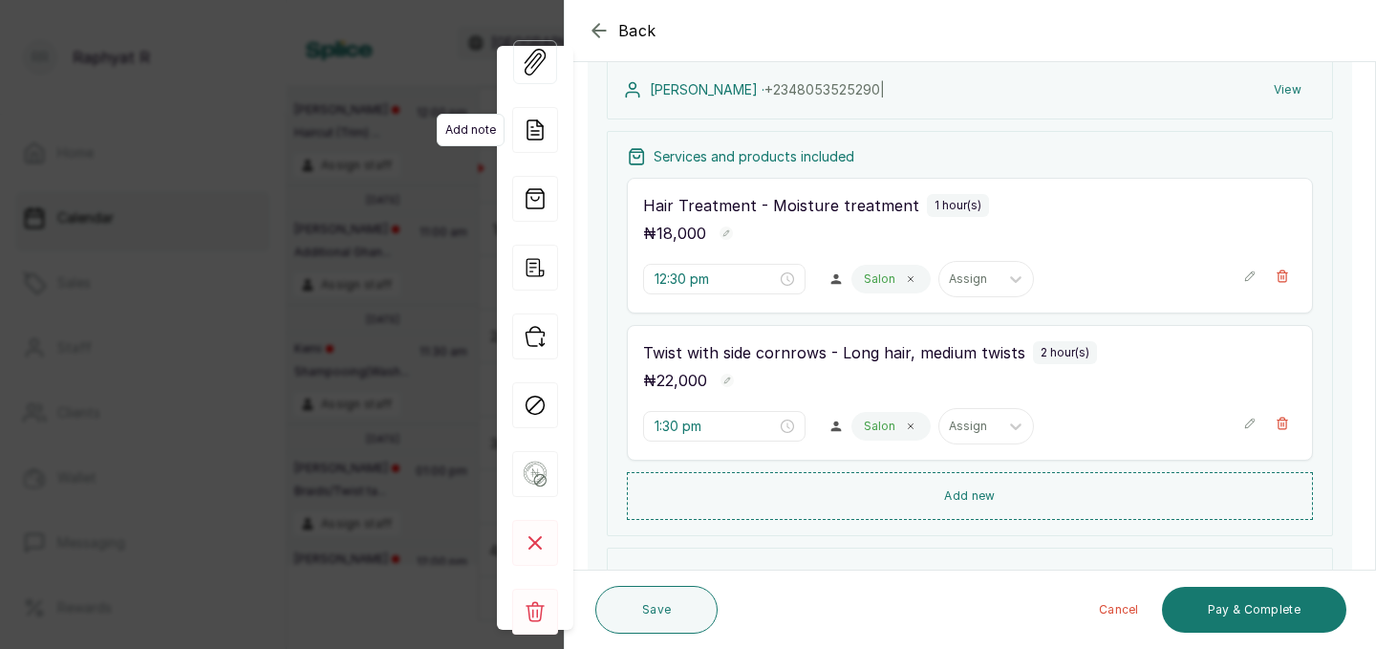
click at [444, 118] on span "Add note" at bounding box center [471, 130] width 68 height 32
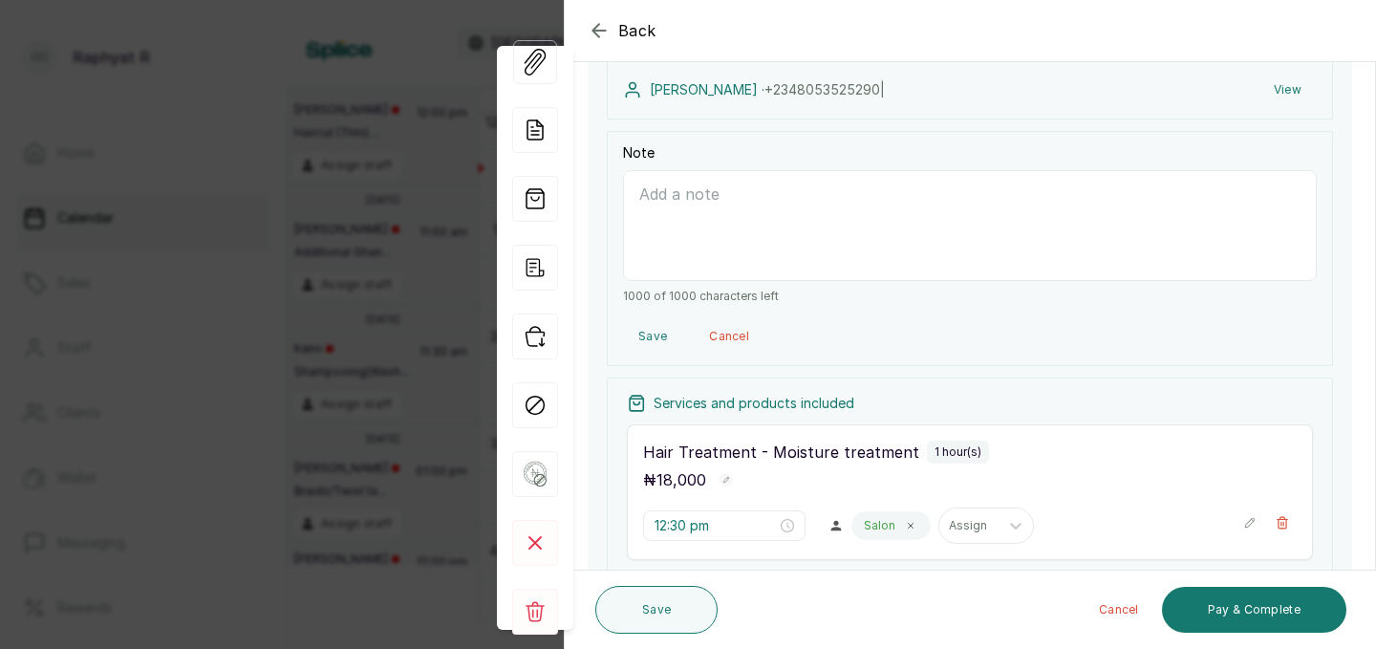
click at [345, 125] on div "Back Appointment Details Edit appointment 🚶 Walk-in (booked by [PERSON_NAME] R)…" at bounding box center [688, 324] width 1376 height 649
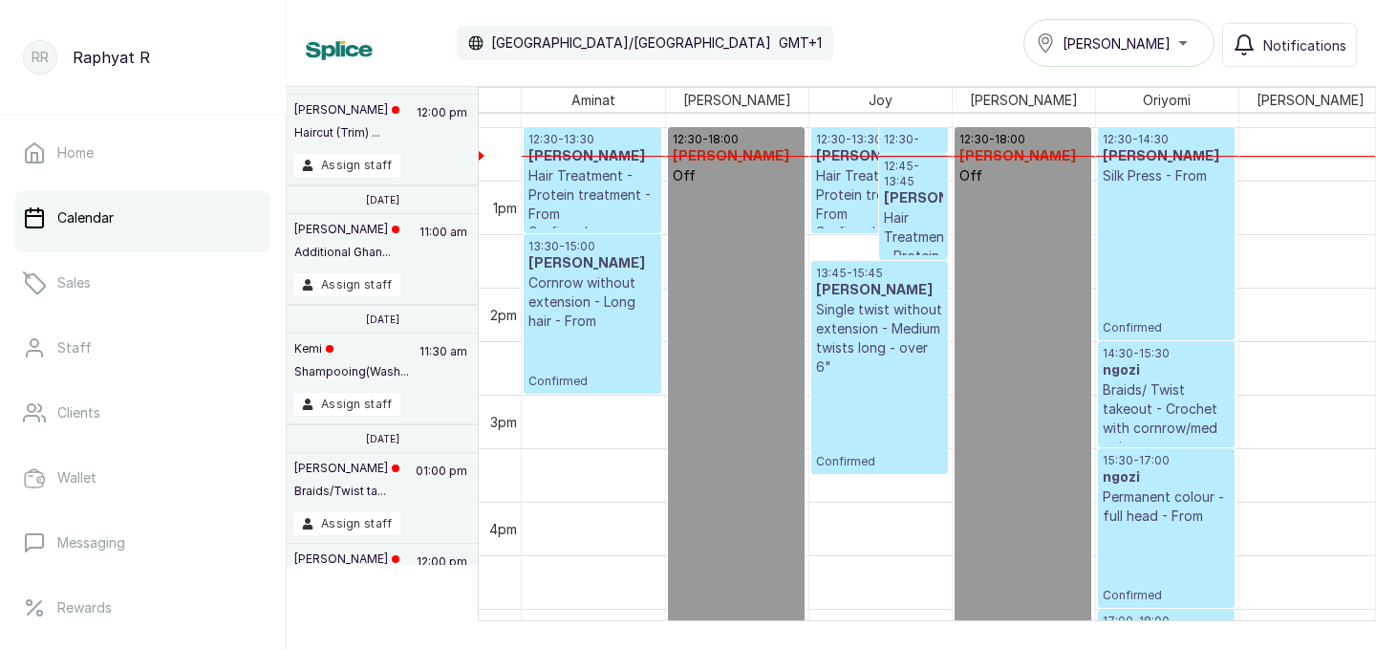
scroll to position [0, 175]
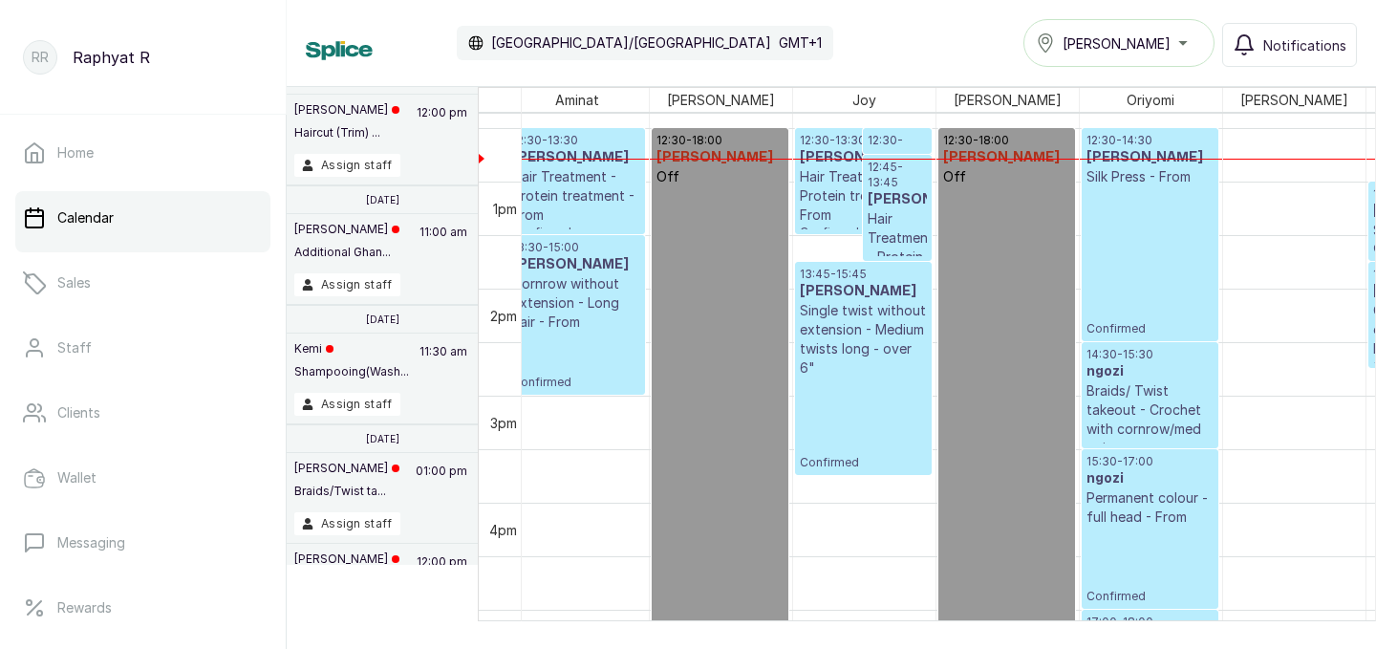
click at [867, 139] on p "12:30 - 12:45" at bounding box center [896, 148] width 59 height 31
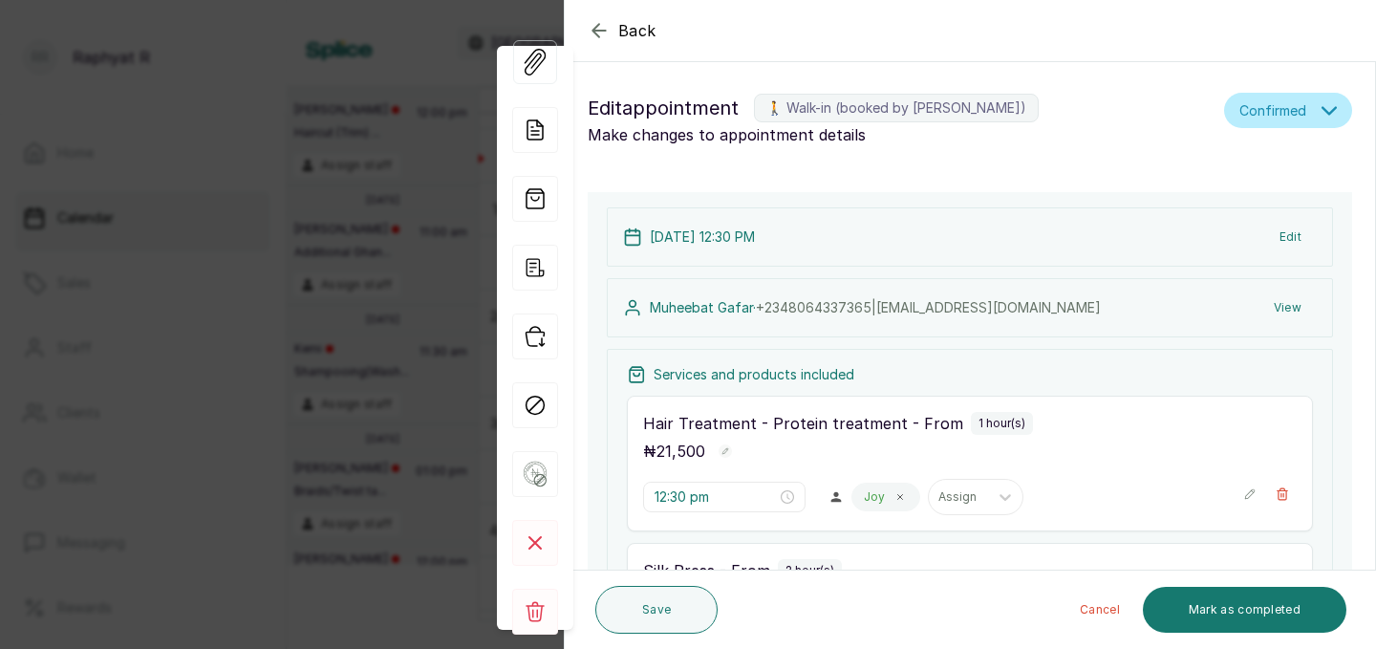
type input "12:30 pm"
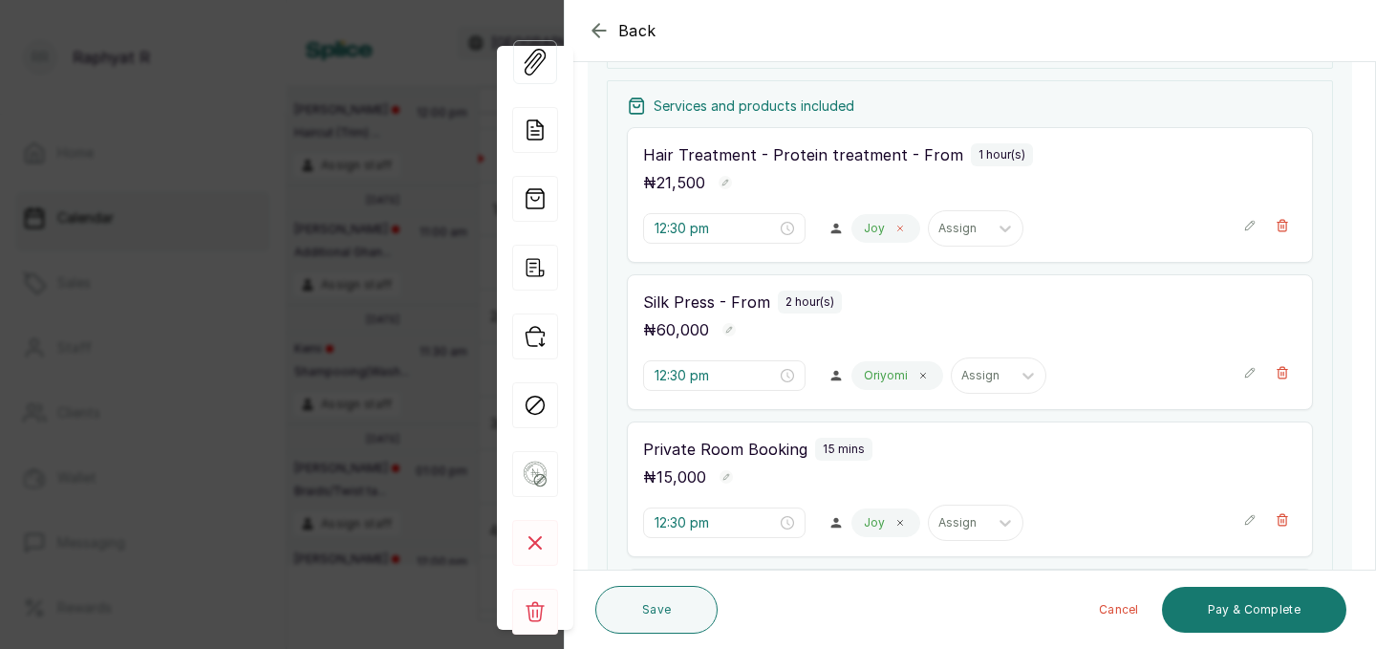
click at [895, 227] on icon at bounding box center [900, 229] width 10 height 10
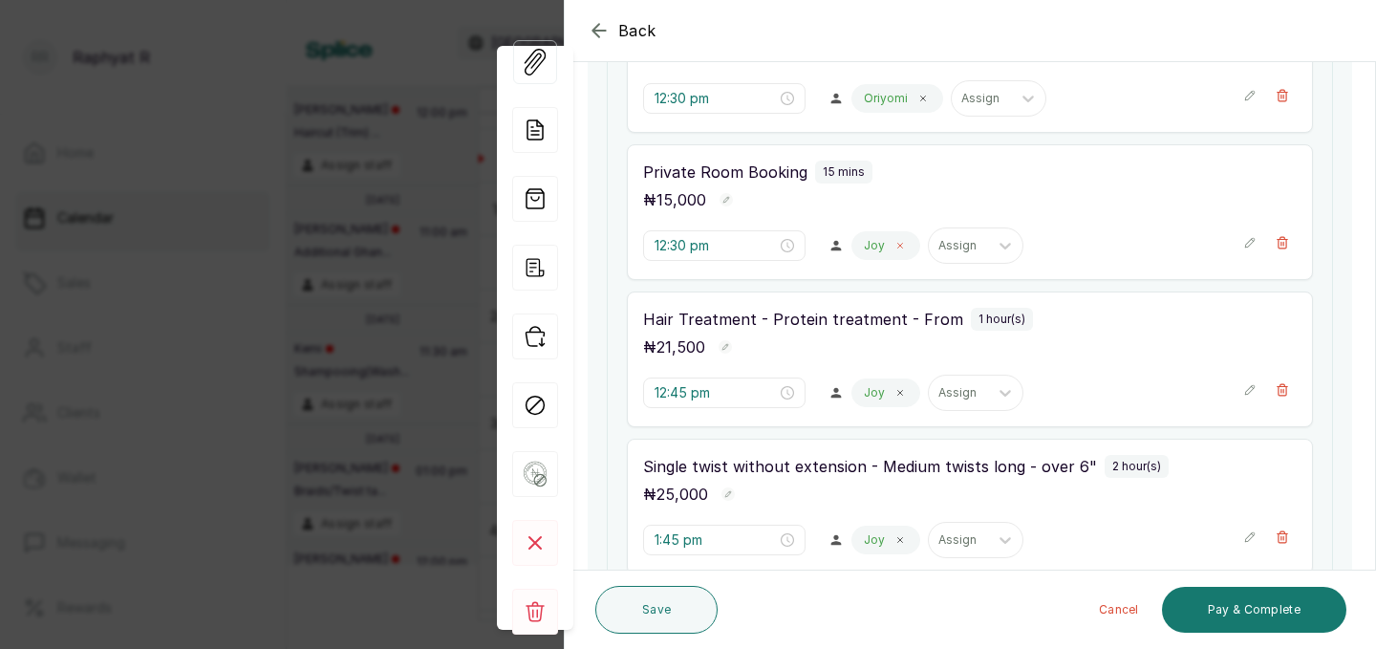
click at [895, 247] on icon at bounding box center [900, 246] width 10 height 10
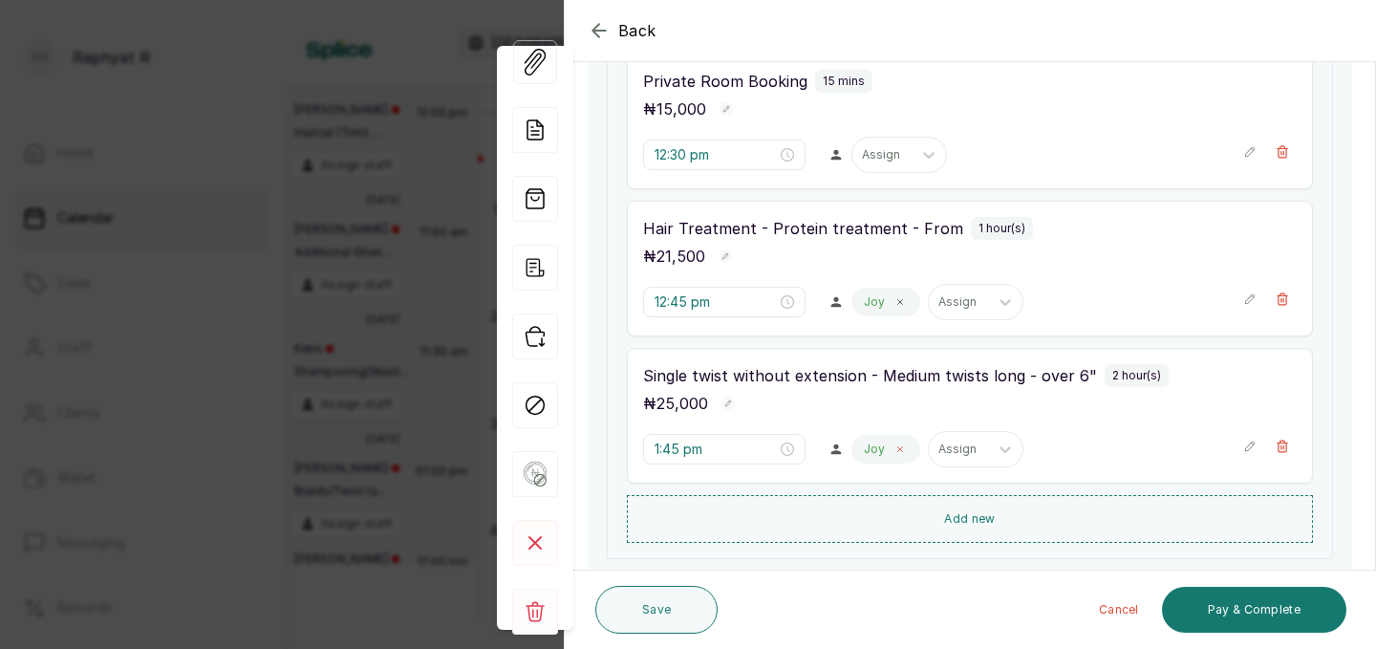
click at [895, 444] on icon at bounding box center [900, 449] width 10 height 10
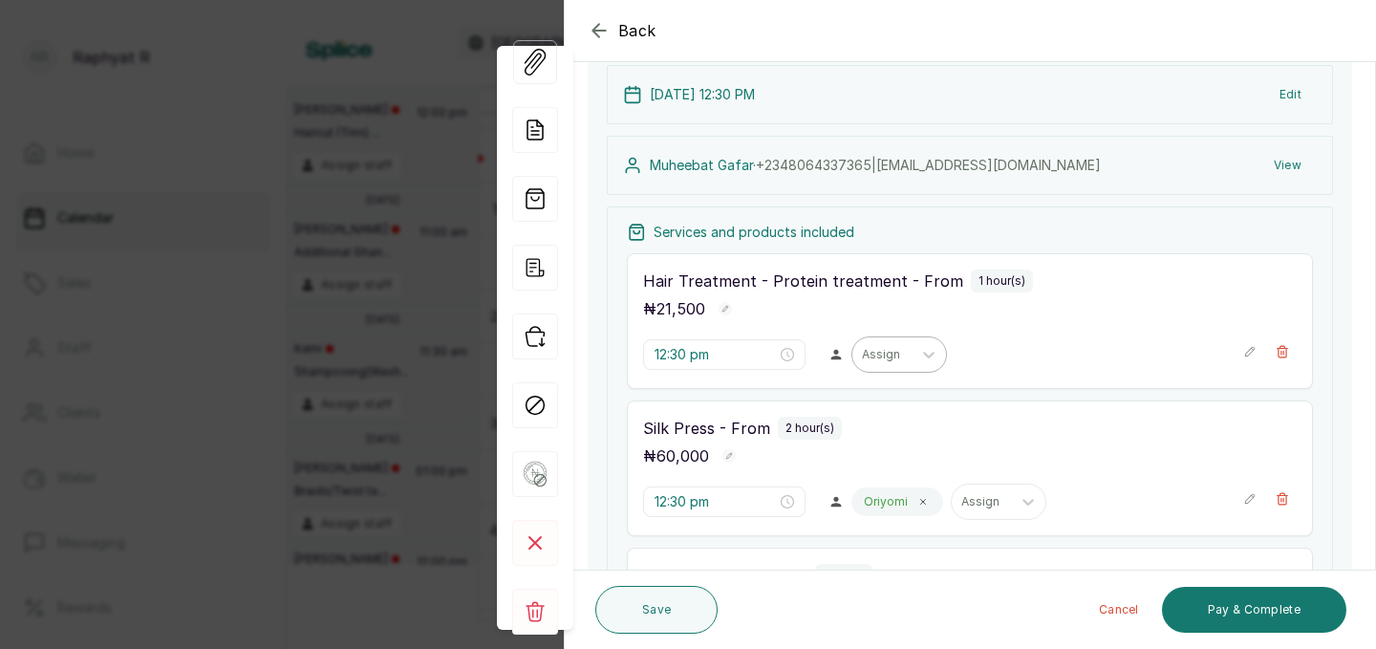
click at [862, 352] on div at bounding box center [882, 354] width 40 height 17
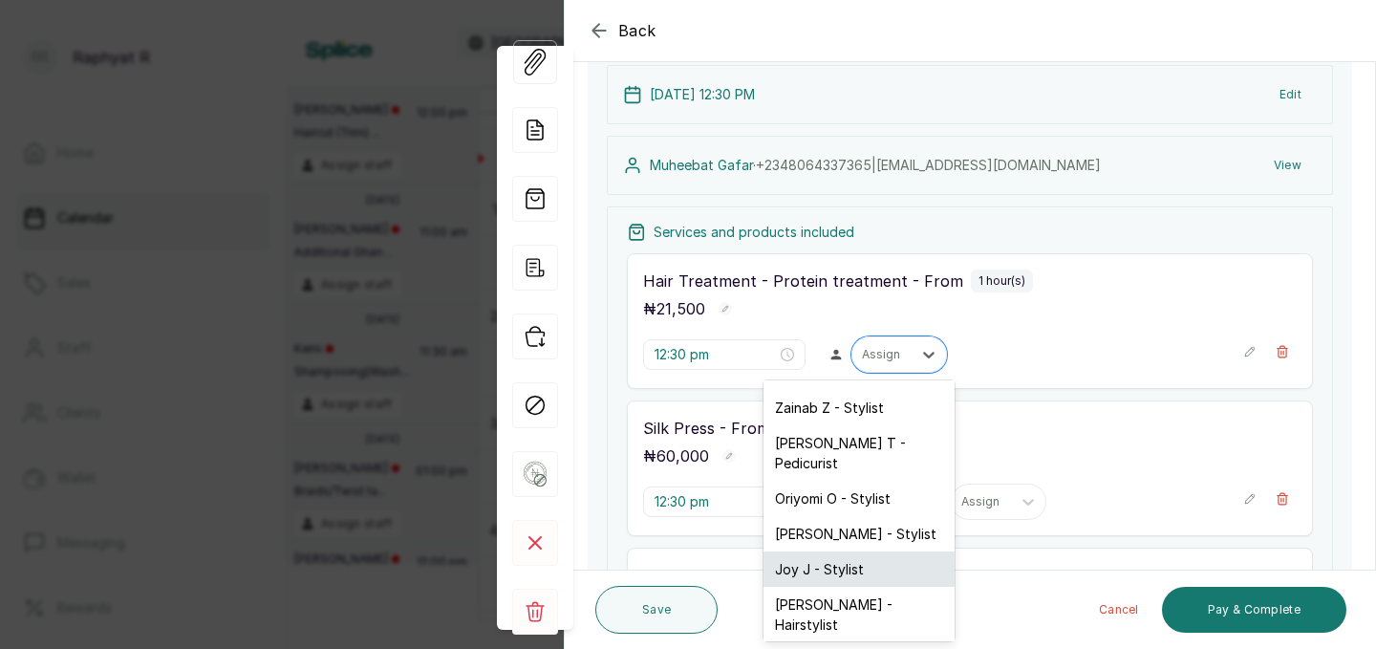
click at [826, 551] on div "Joy J - Stylist" at bounding box center [858, 568] width 191 height 35
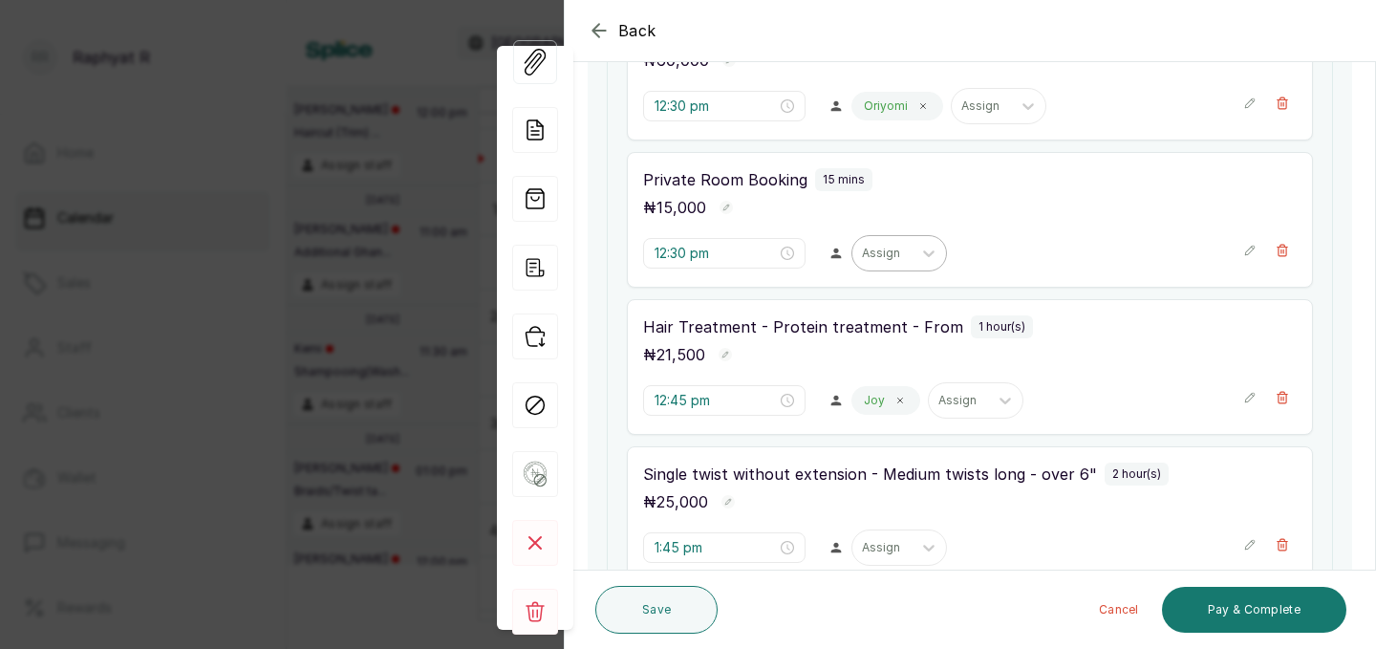
click at [862, 258] on div at bounding box center [882, 253] width 40 height 17
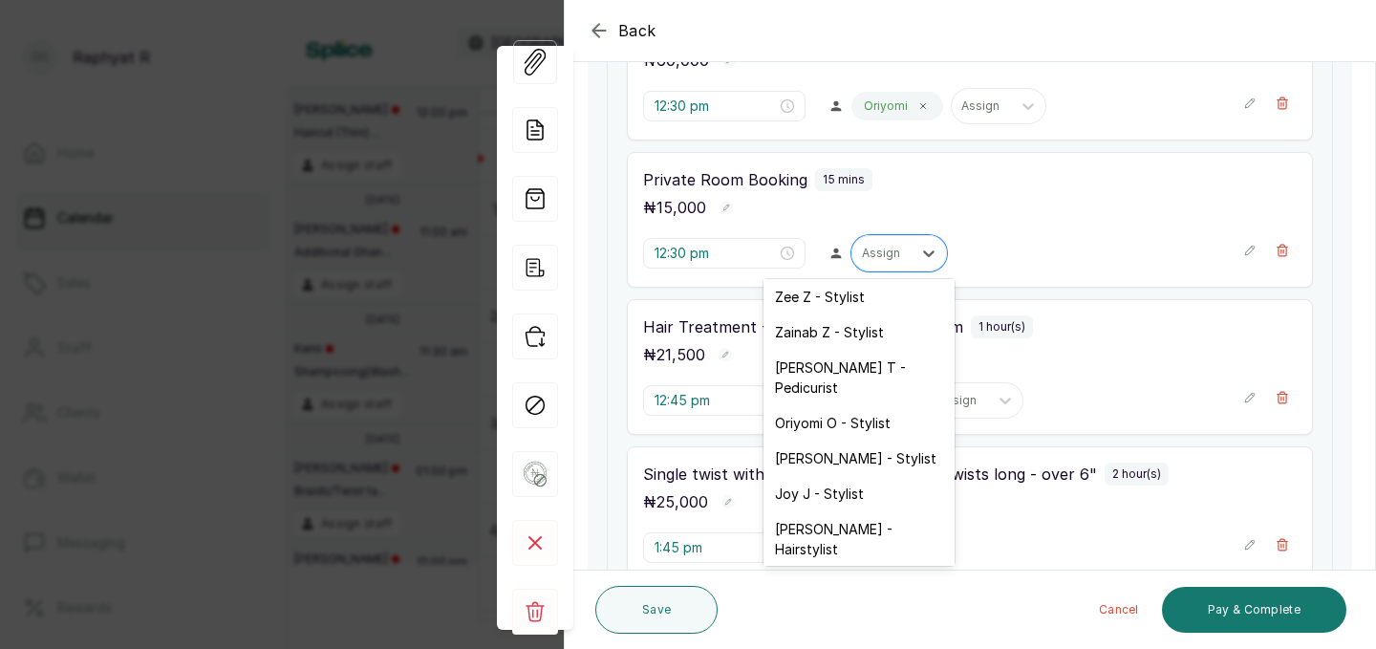
click at [829, 566] on div "Aminat A - Stylist" at bounding box center [858, 583] width 191 height 35
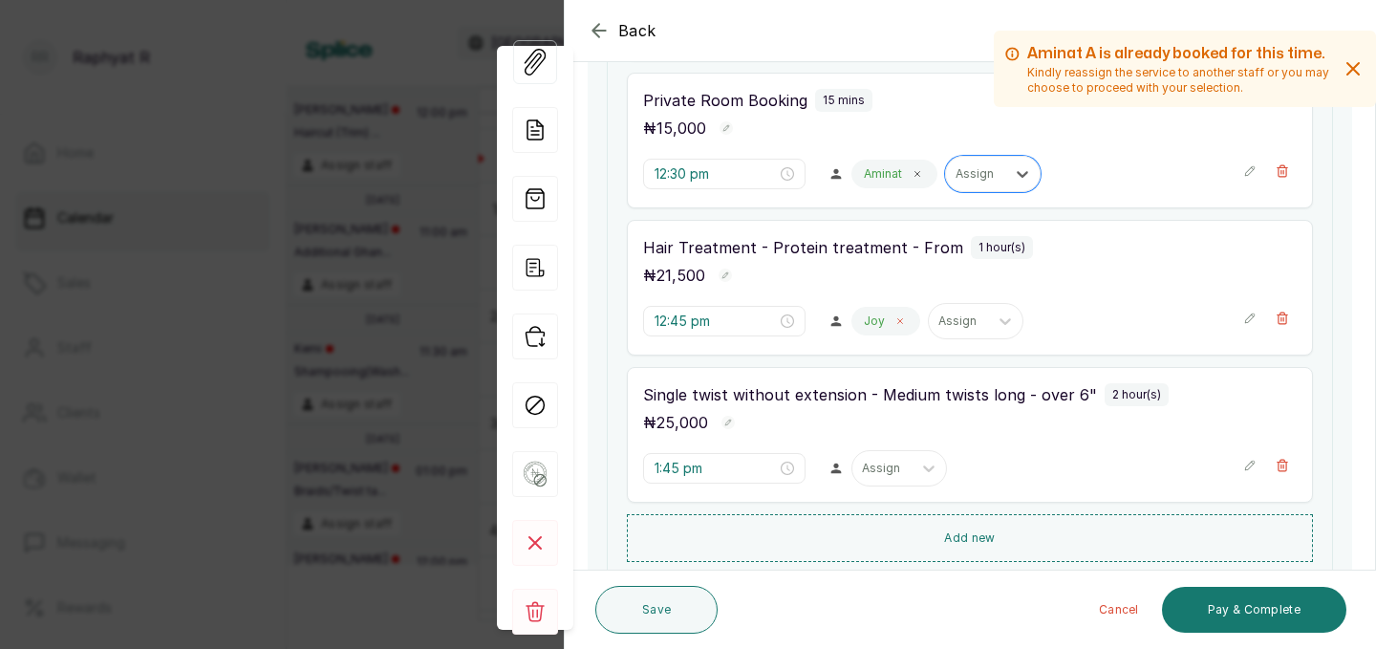
click at [895, 324] on icon at bounding box center [900, 321] width 10 height 10
click at [862, 326] on div at bounding box center [882, 320] width 40 height 17
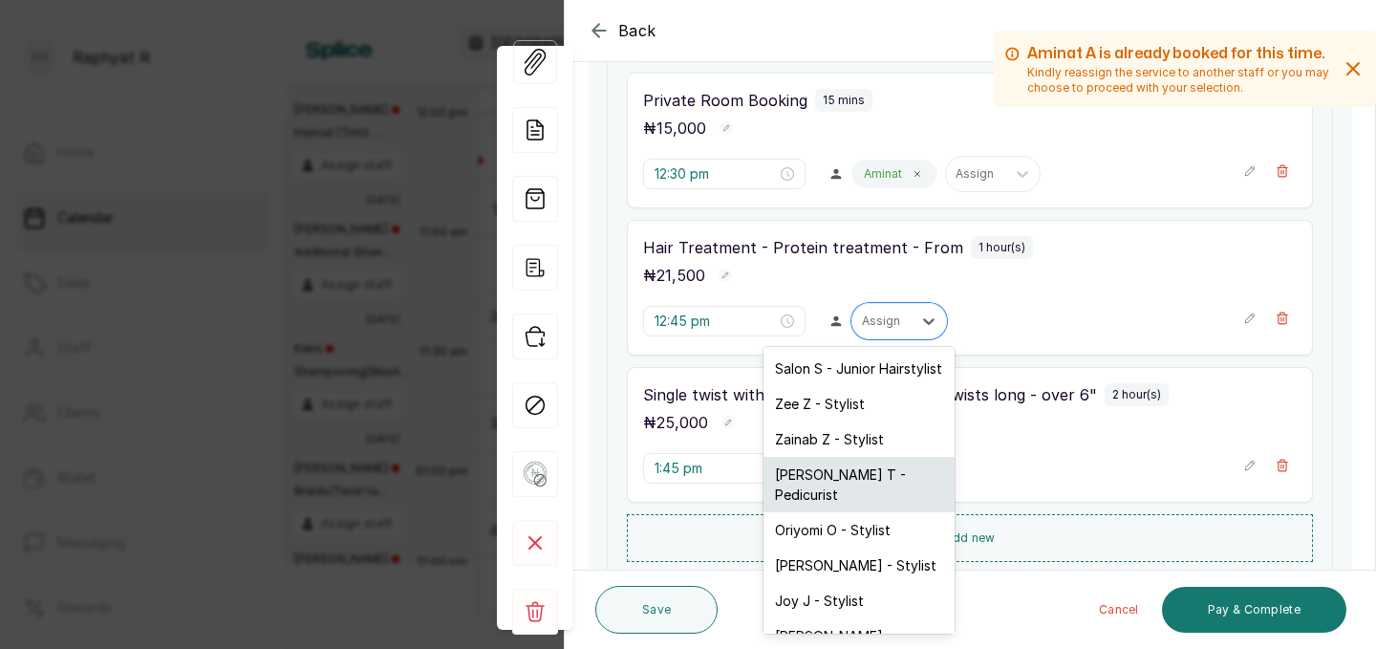
scroll to position [39, 0]
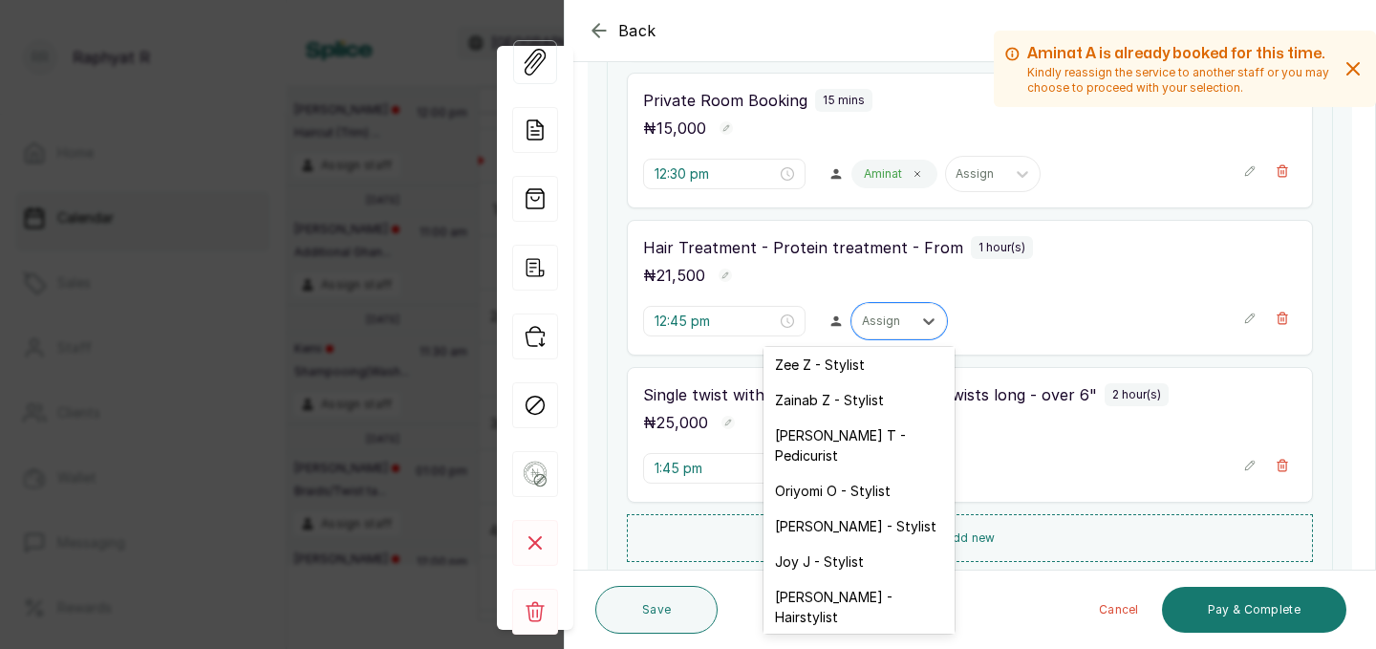
click at [819, 634] on div "Aminat A - Stylist" at bounding box center [858, 651] width 191 height 35
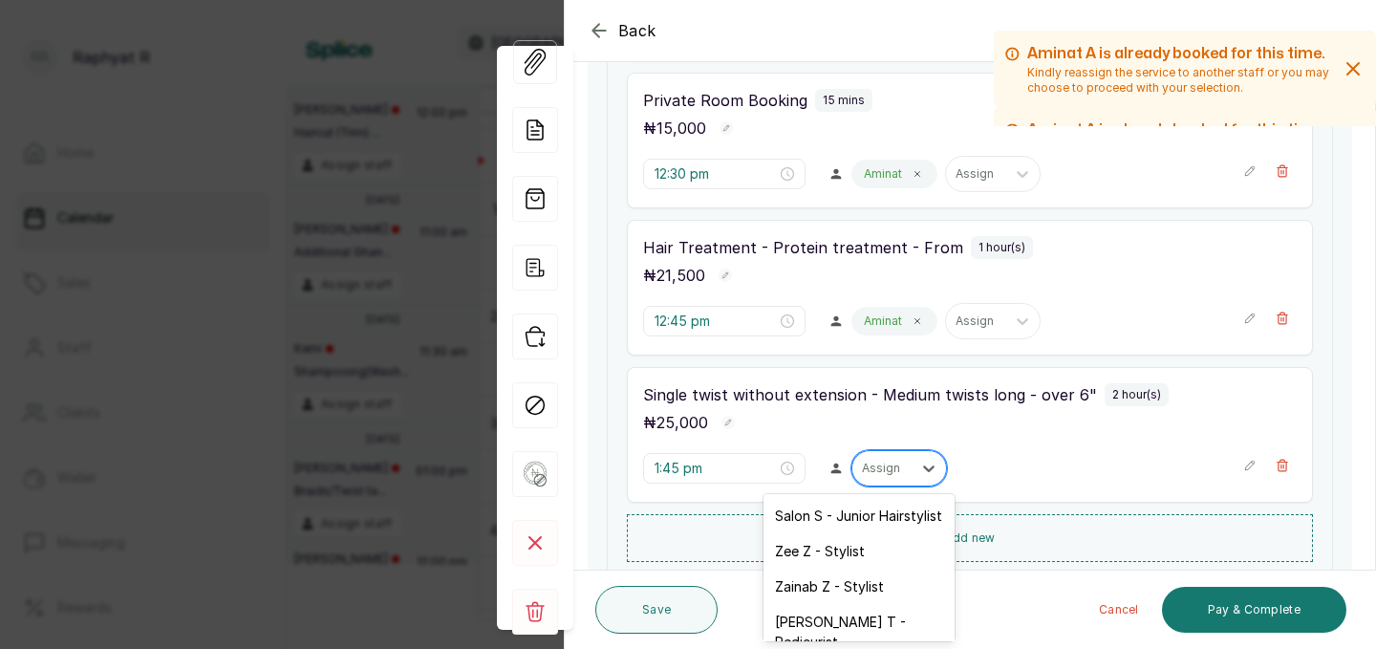
click at [862, 473] on div at bounding box center [882, 467] width 40 height 17
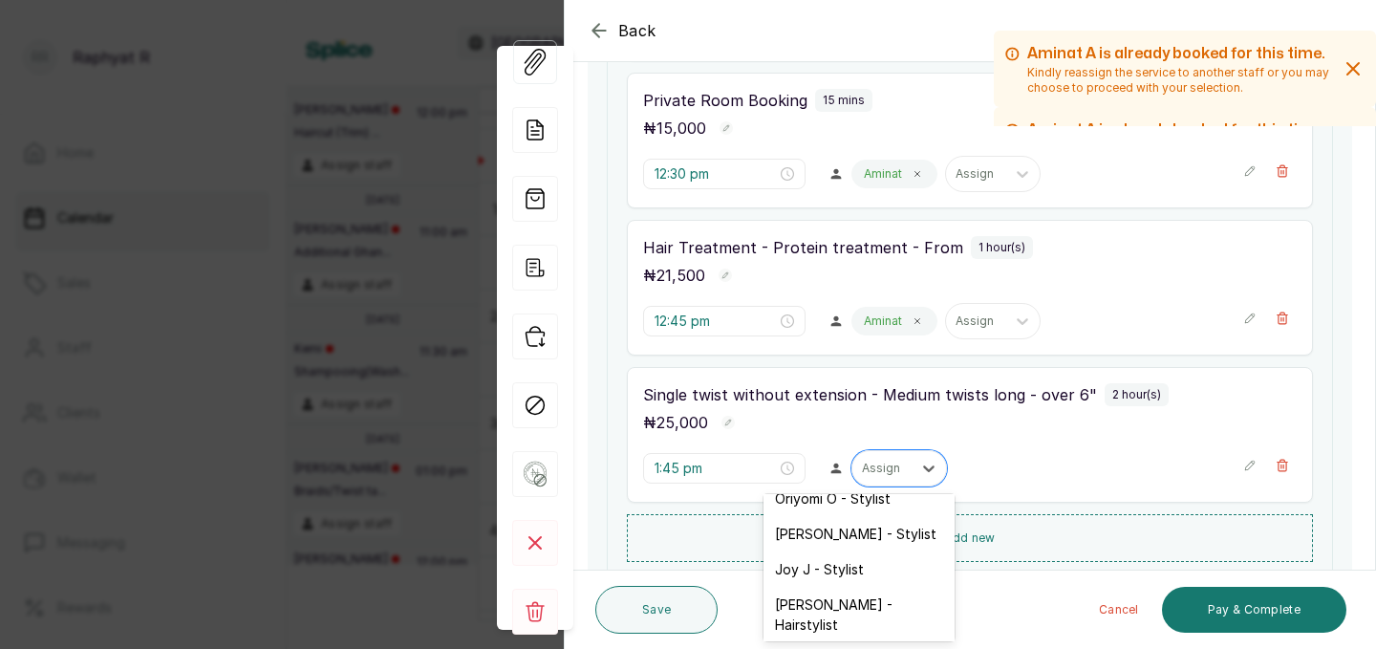
click at [827, 642] on div "Aminat A - Stylist" at bounding box center [858, 659] width 191 height 35
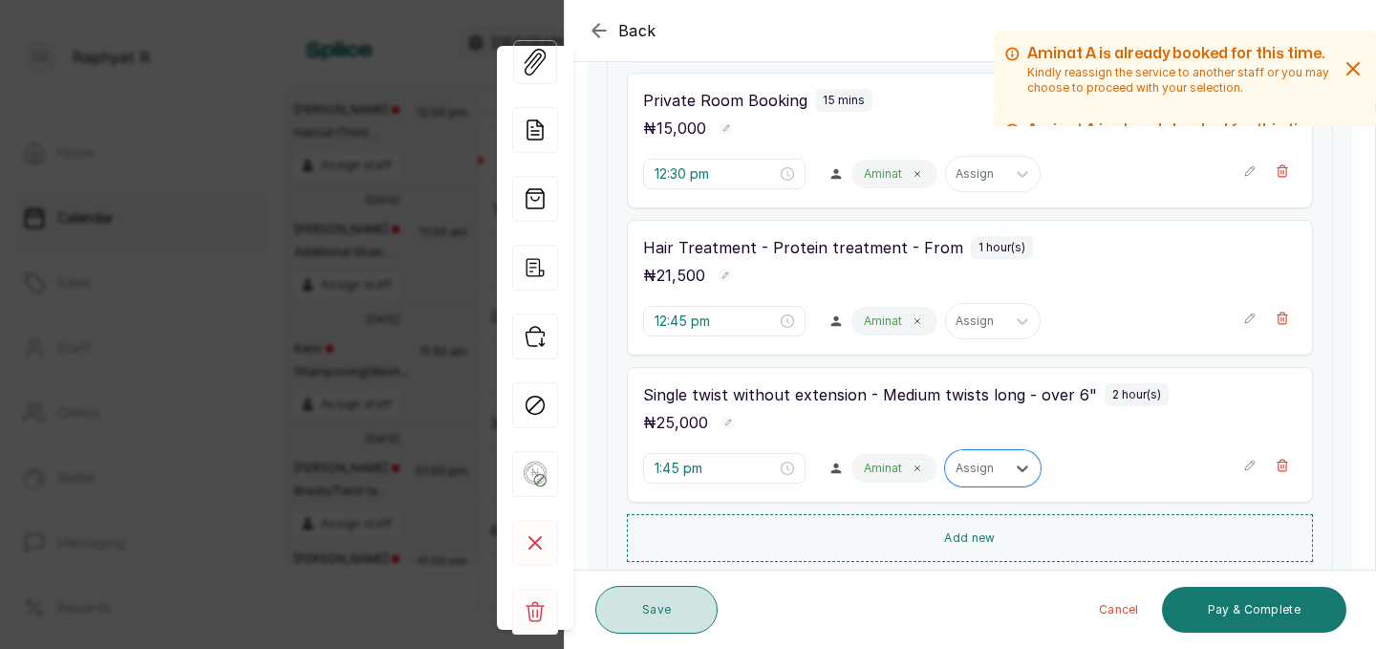
click at [701, 600] on button "Save" at bounding box center [656, 610] width 122 height 48
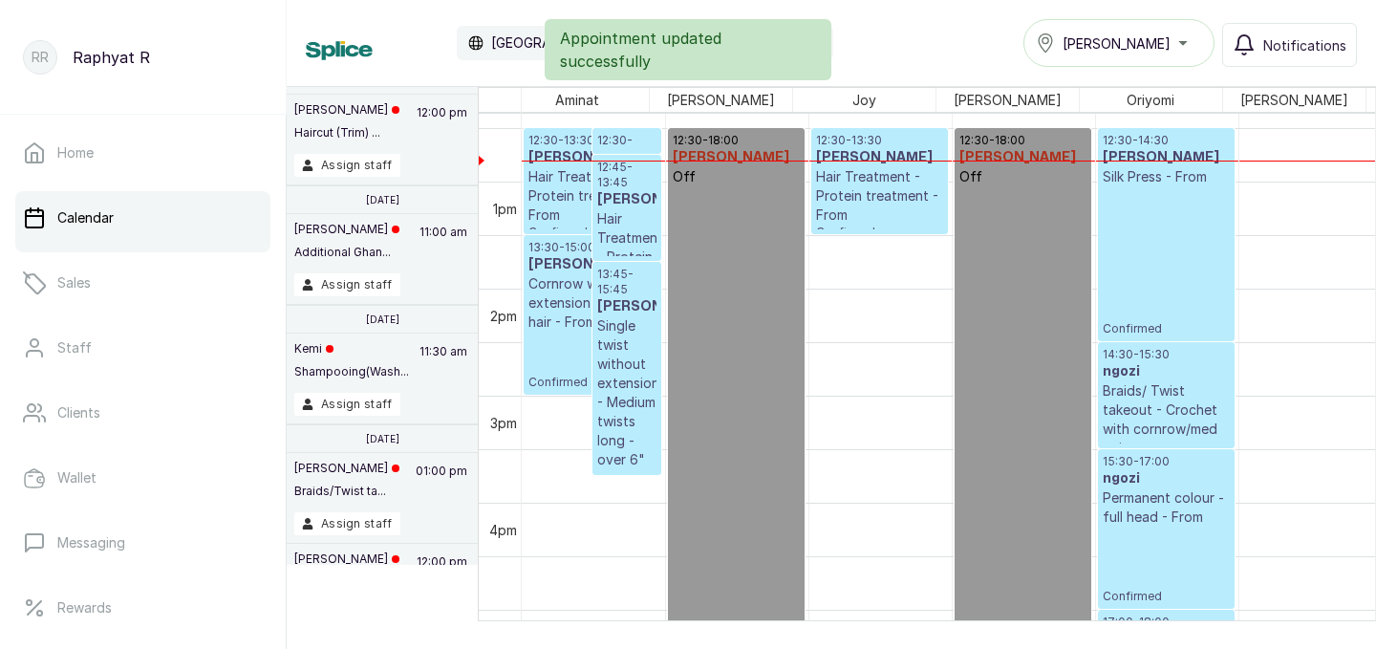
scroll to position [0, 0]
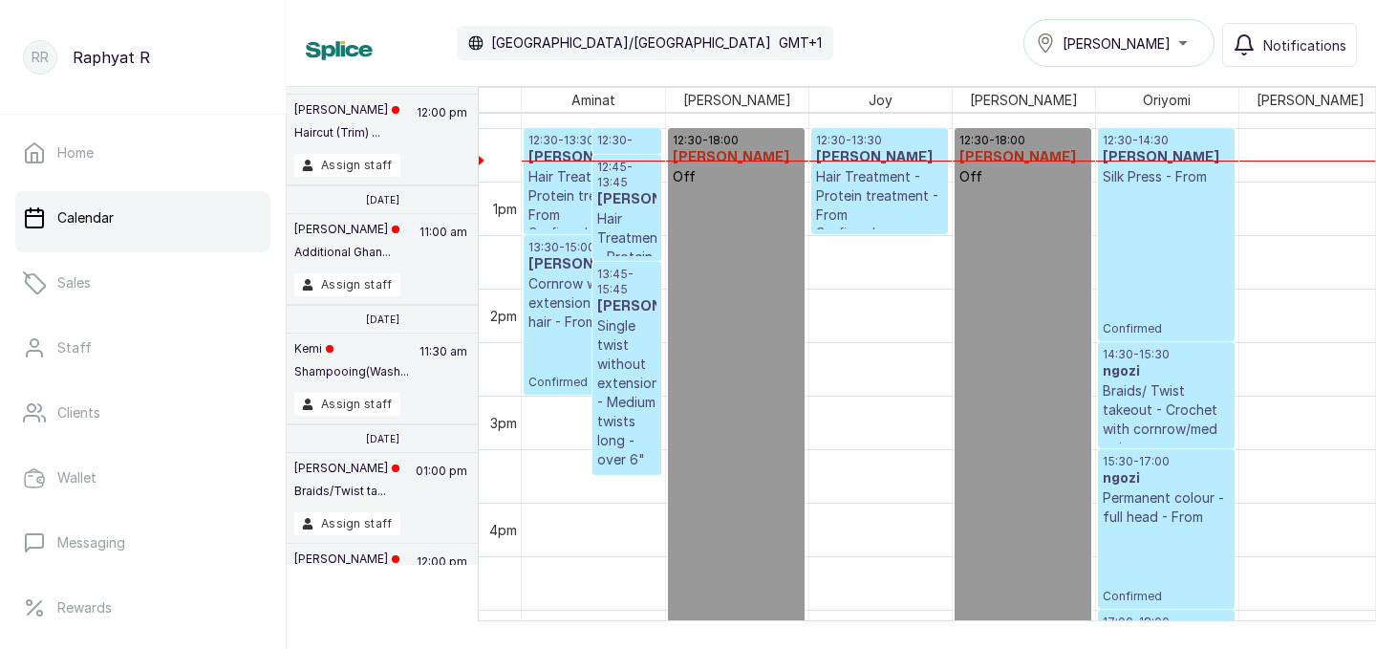
click at [566, 141] on p "12:30 - 13:30" at bounding box center [592, 140] width 128 height 15
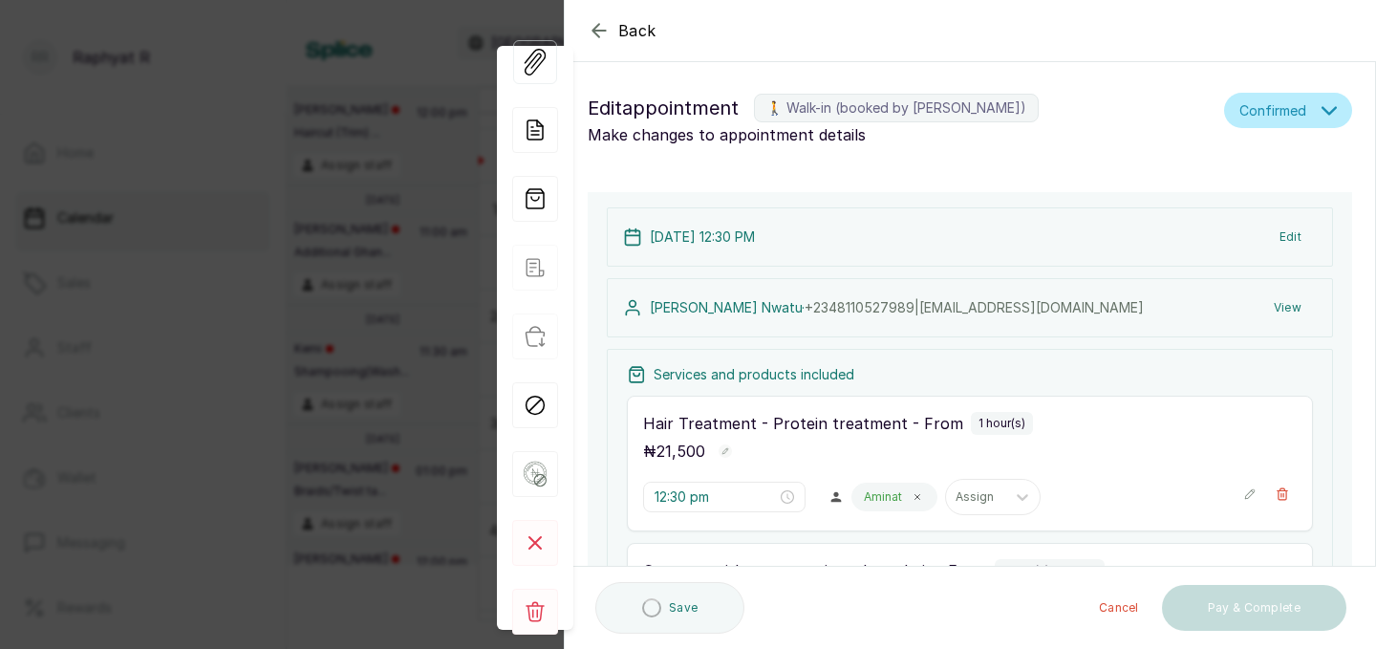
scroll to position [273, 0]
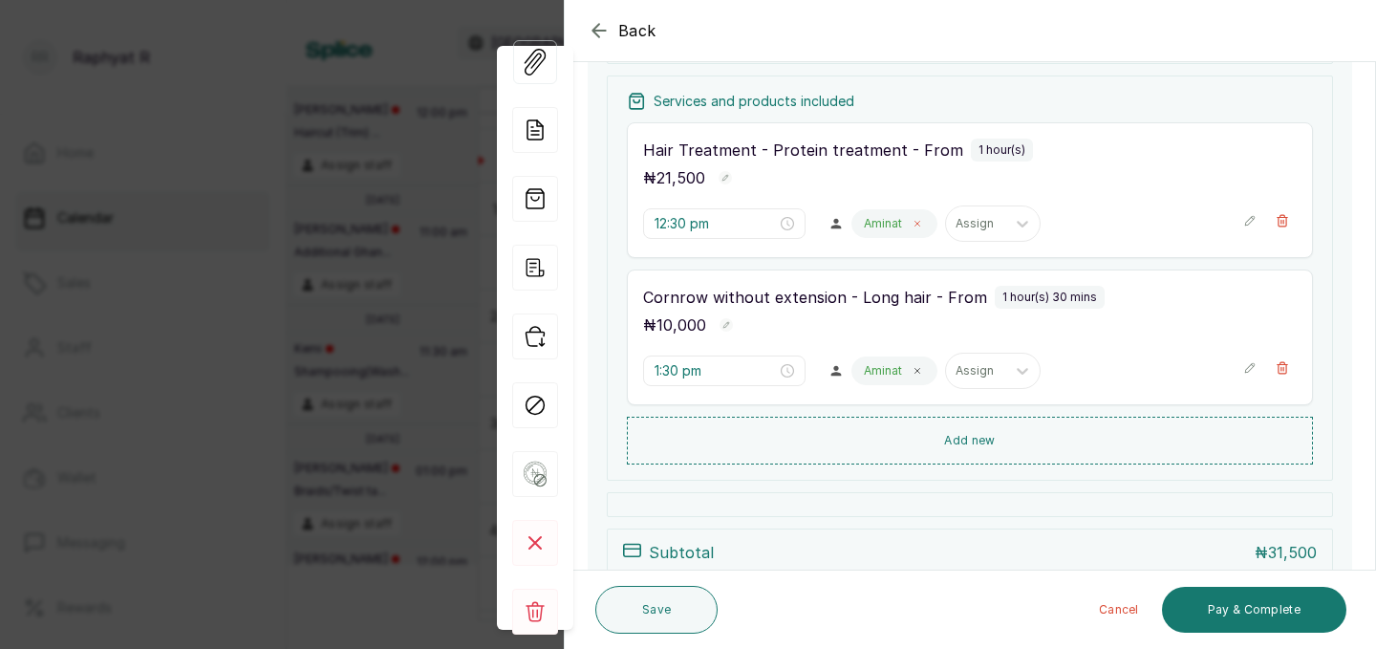
click at [915, 224] on icon at bounding box center [917, 224] width 5 height 5
click at [909, 371] on span at bounding box center [916, 370] width 15 height 15
click at [870, 222] on div "Assign" at bounding box center [881, 223] width 59 height 25
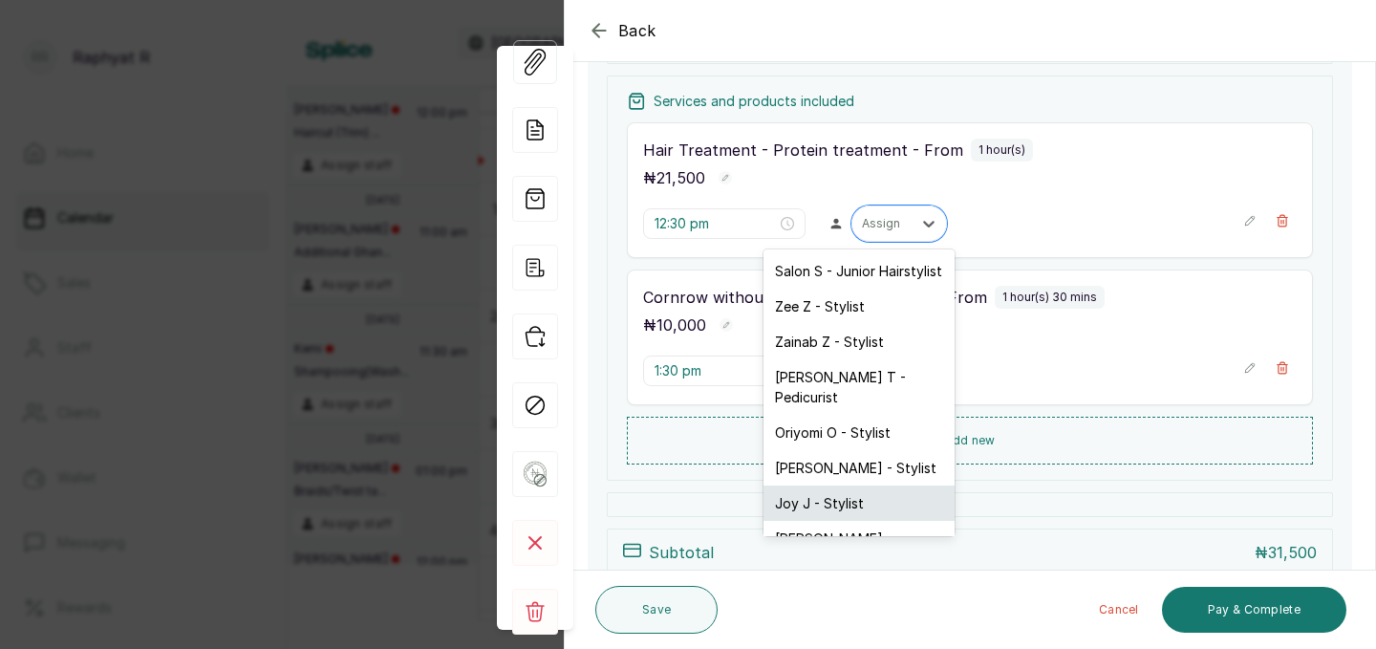
click at [840, 489] on div "Joy J - Stylist" at bounding box center [858, 502] width 191 height 35
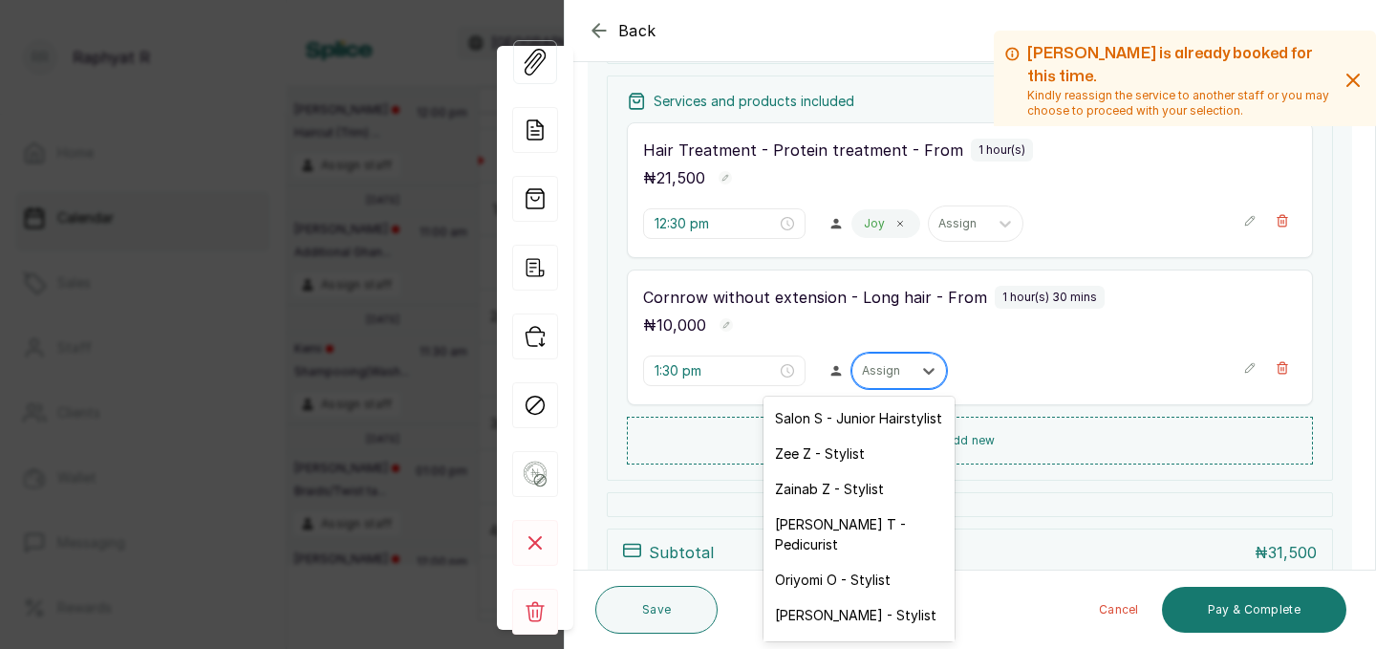
click at [862, 382] on div "Assign" at bounding box center [881, 370] width 59 height 25
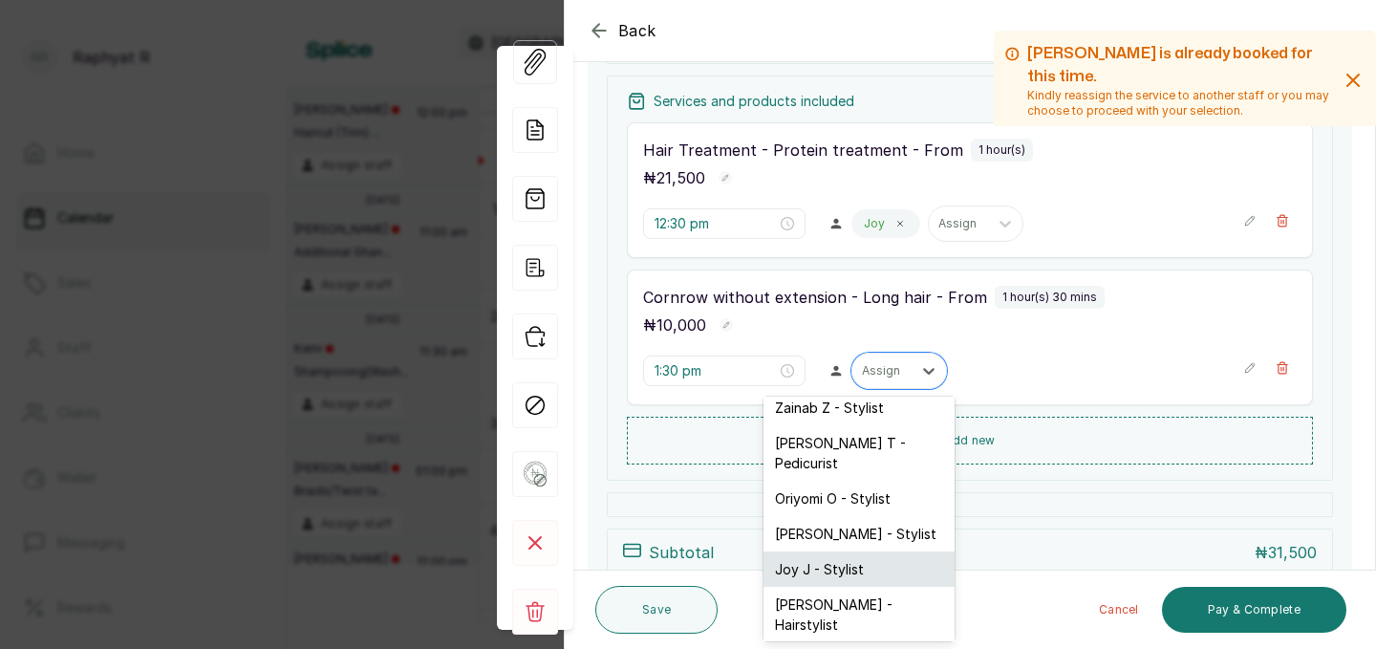
click at [832, 551] on div "Joy J - Stylist" at bounding box center [858, 568] width 191 height 35
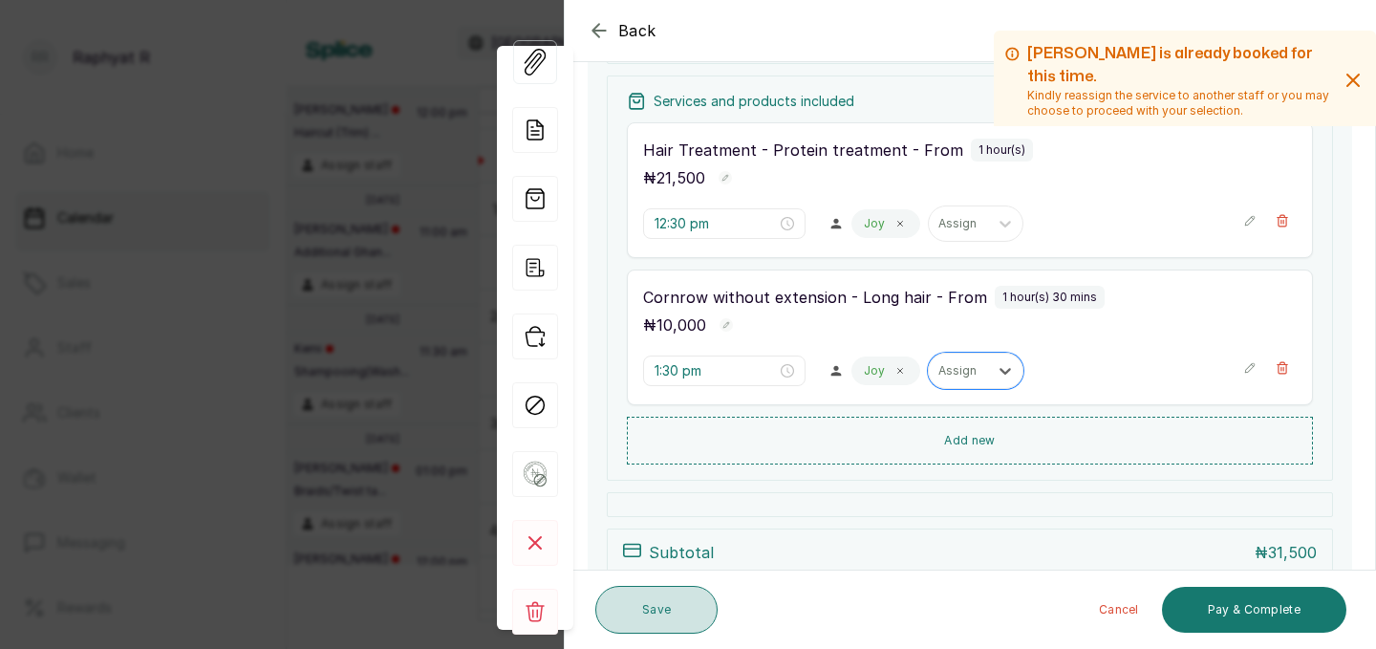
click at [692, 608] on button "Save" at bounding box center [656, 610] width 122 height 48
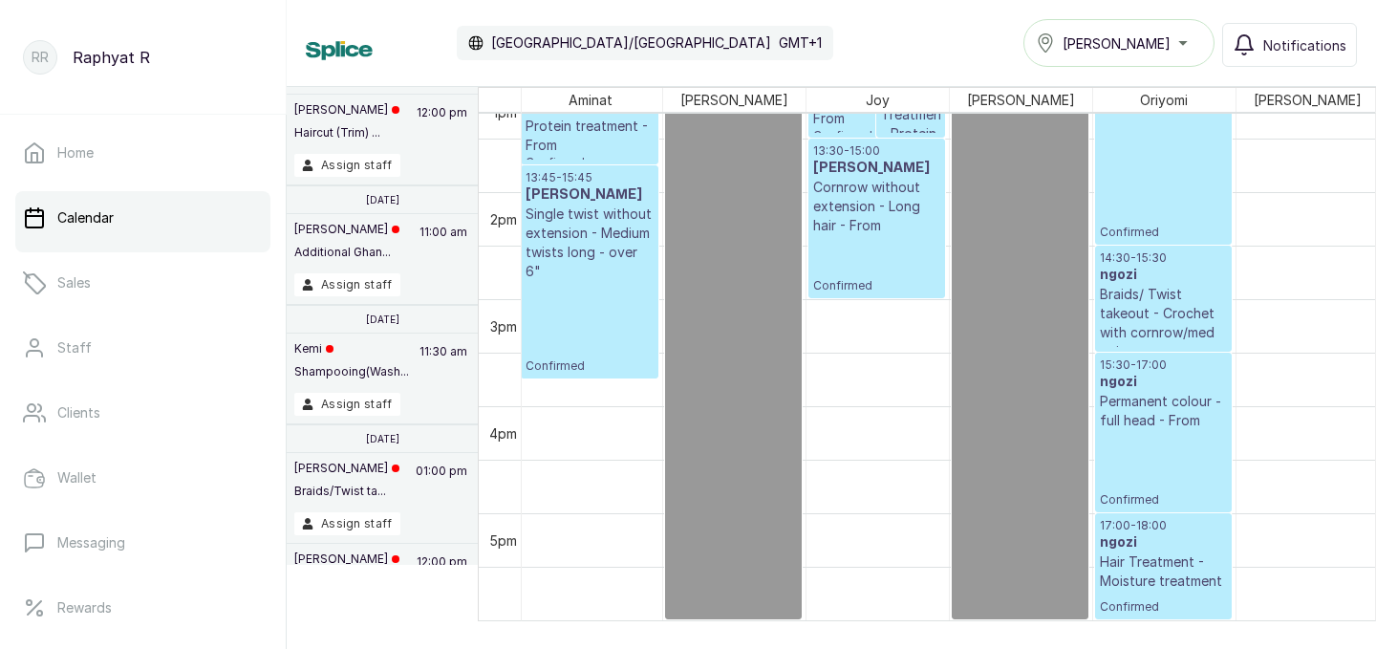
scroll to position [1427, 0]
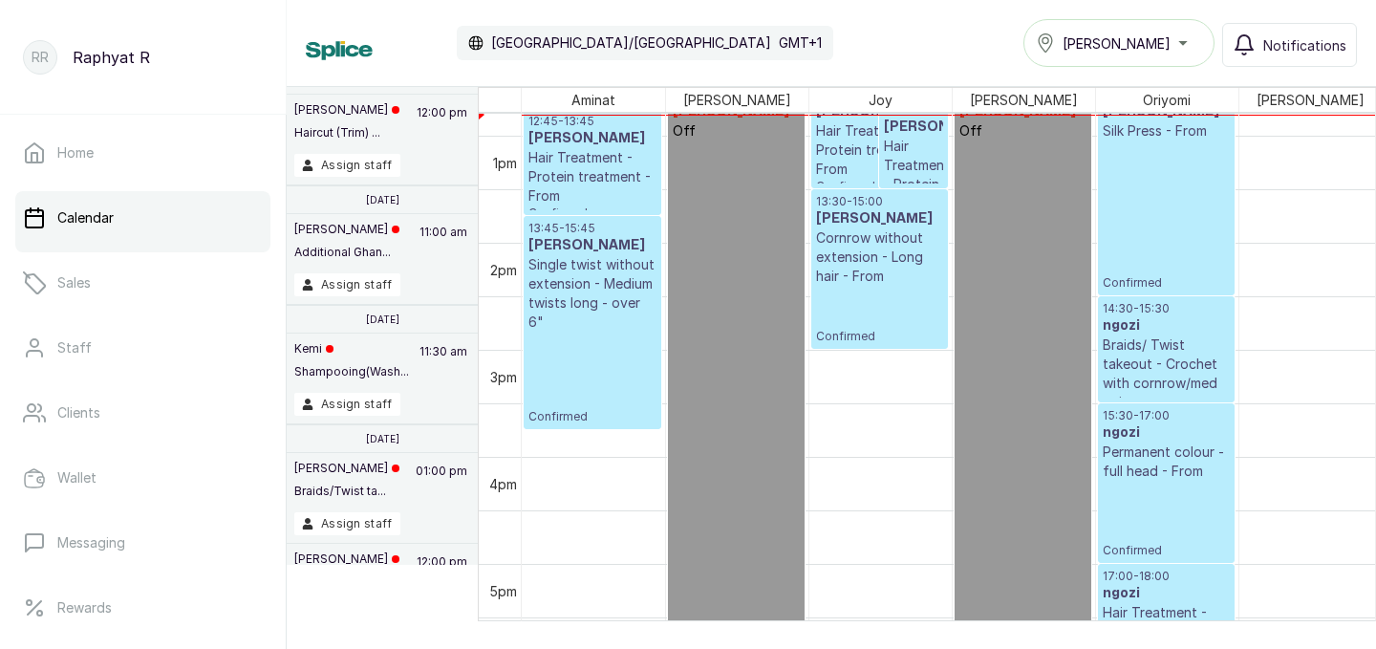
click at [538, 154] on p "Hair Treatment - Protein treatment - From" at bounding box center [592, 176] width 128 height 57
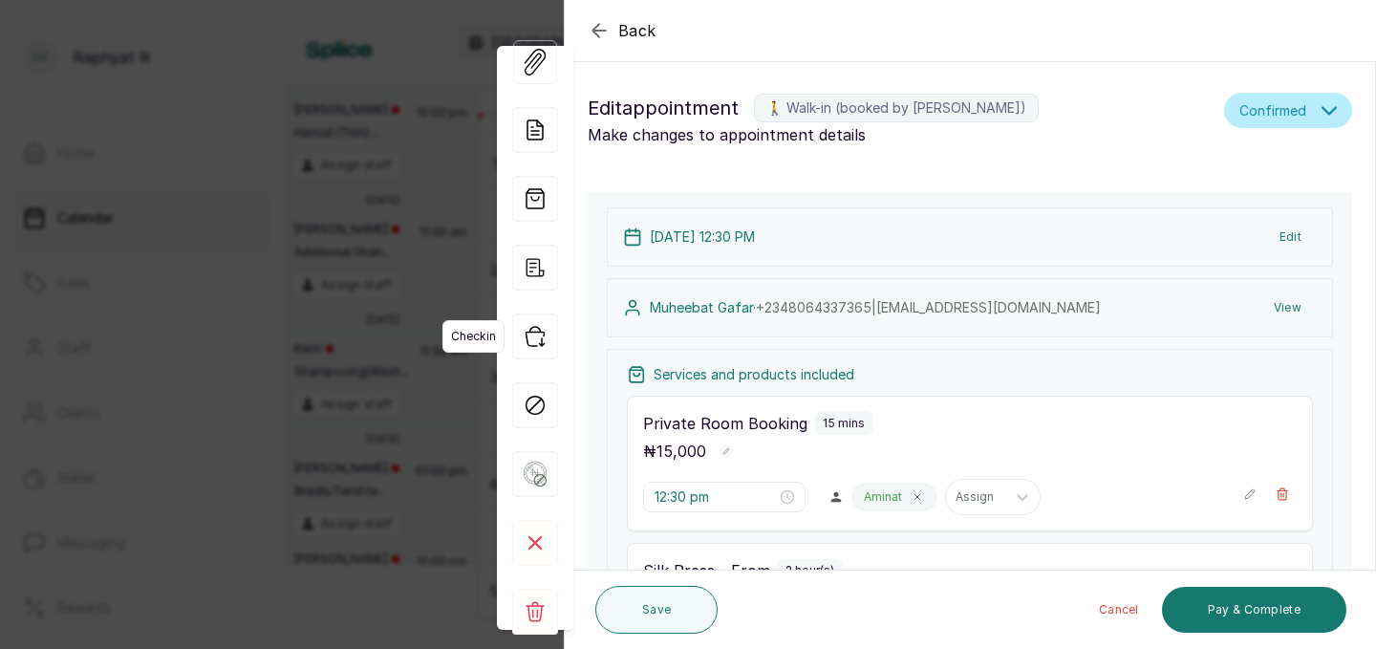
click at [541, 334] on icon "button" at bounding box center [535, 336] width 46 height 46
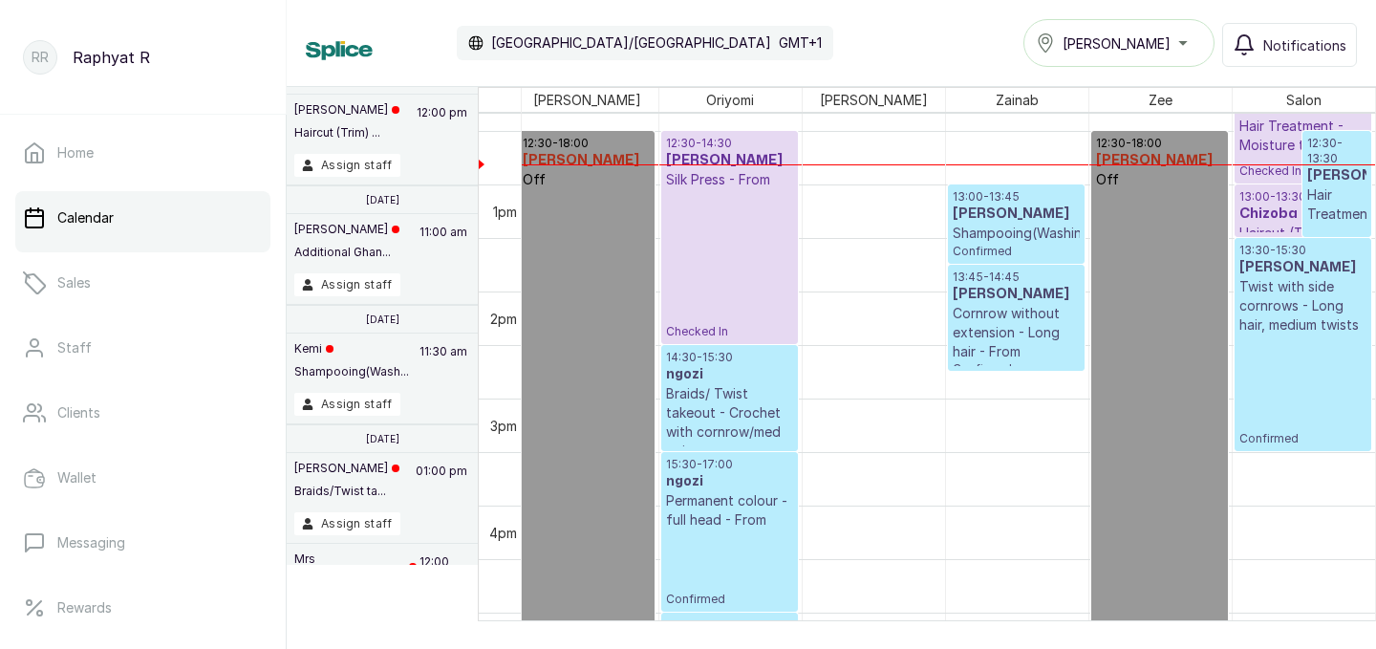
click at [1334, 268] on h3 "[PERSON_NAME]" at bounding box center [1303, 267] width 128 height 19
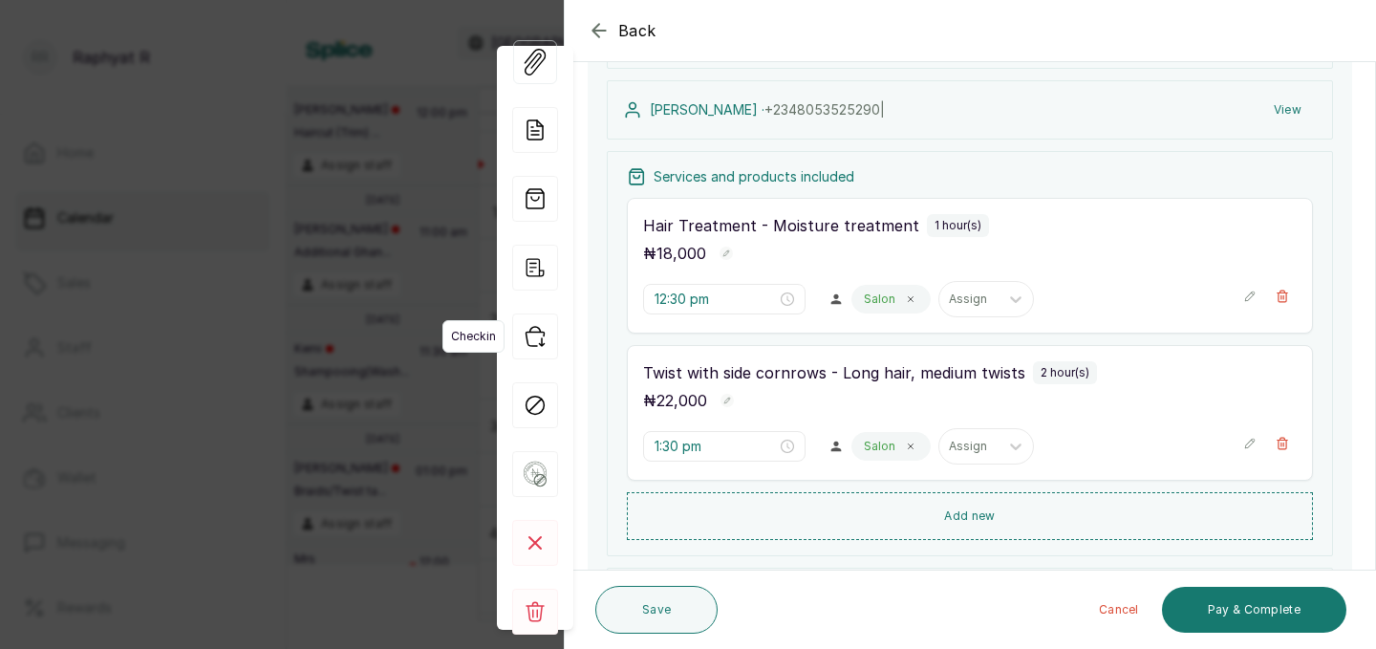
click at [535, 333] on icon "button" at bounding box center [535, 336] width 46 height 46
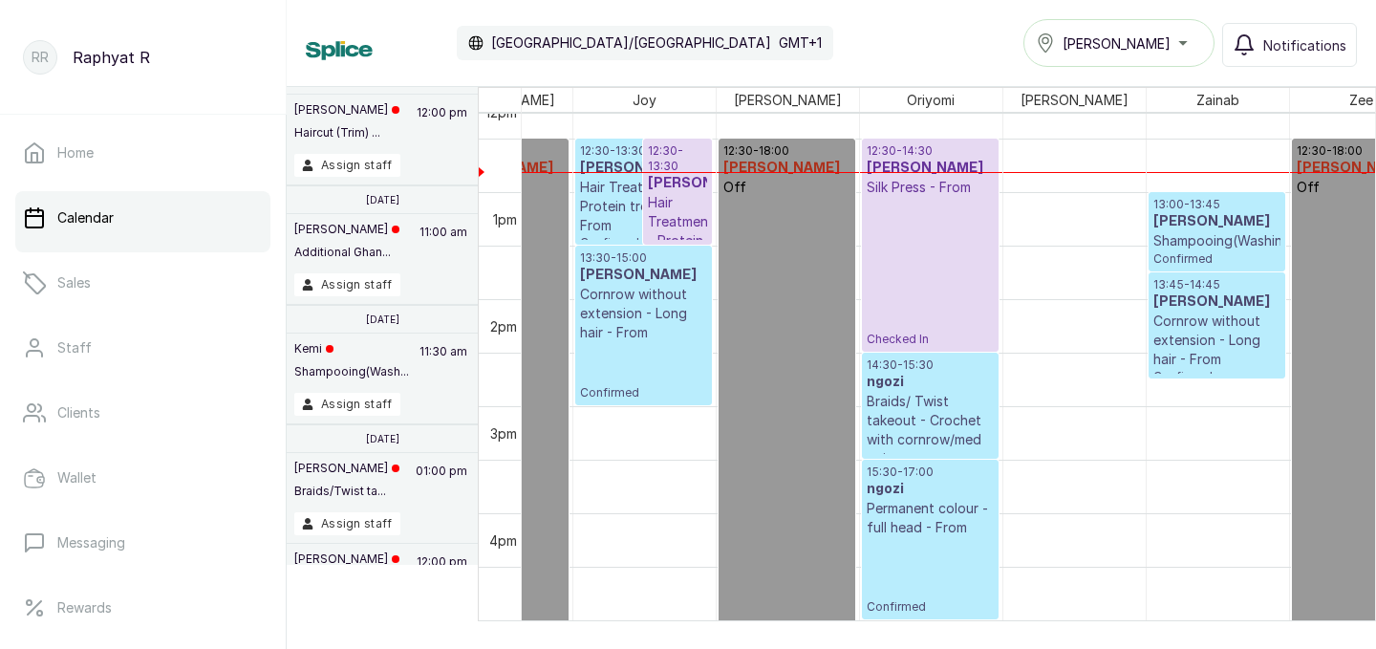
click at [611, 185] on p "Hair Treatment - Protein treatment - From" at bounding box center [643, 206] width 127 height 57
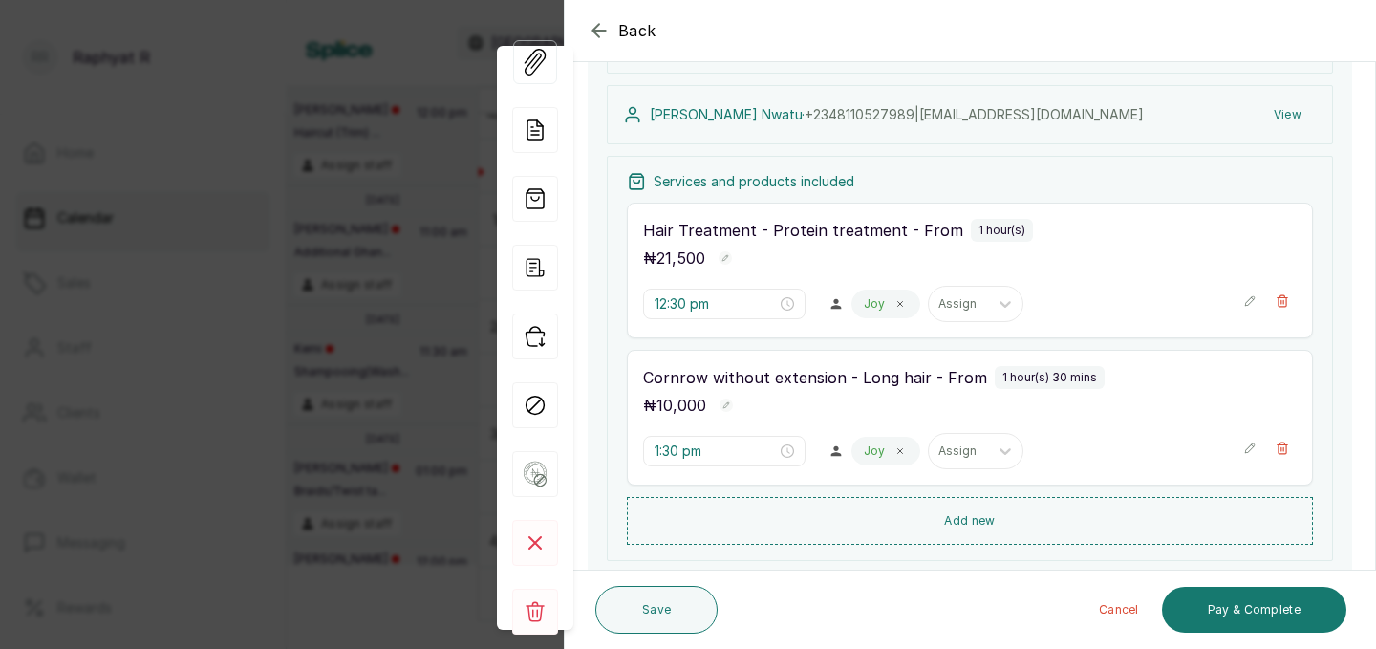
click at [400, 116] on div "Back Appointment Details Edit appointment 🚶 Walk-in (booked by Raphyat R) Make …" at bounding box center [688, 324] width 1376 height 649
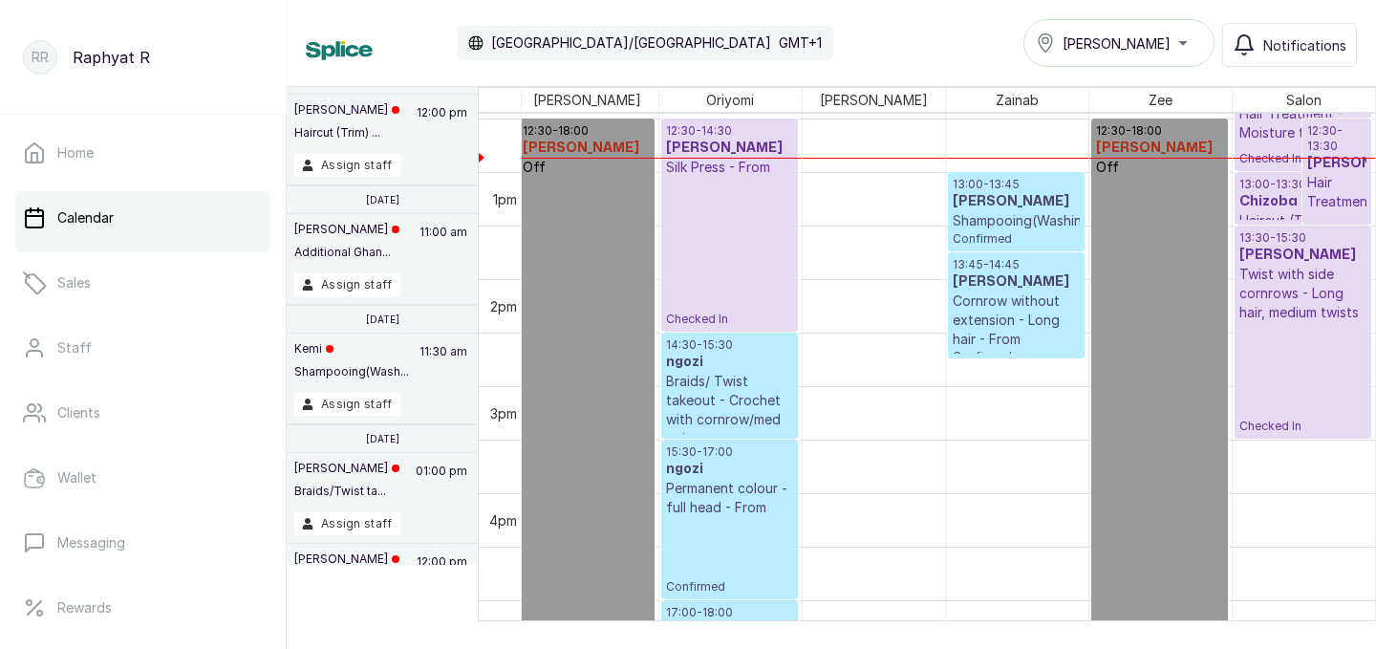
scroll to position [1333, 290]
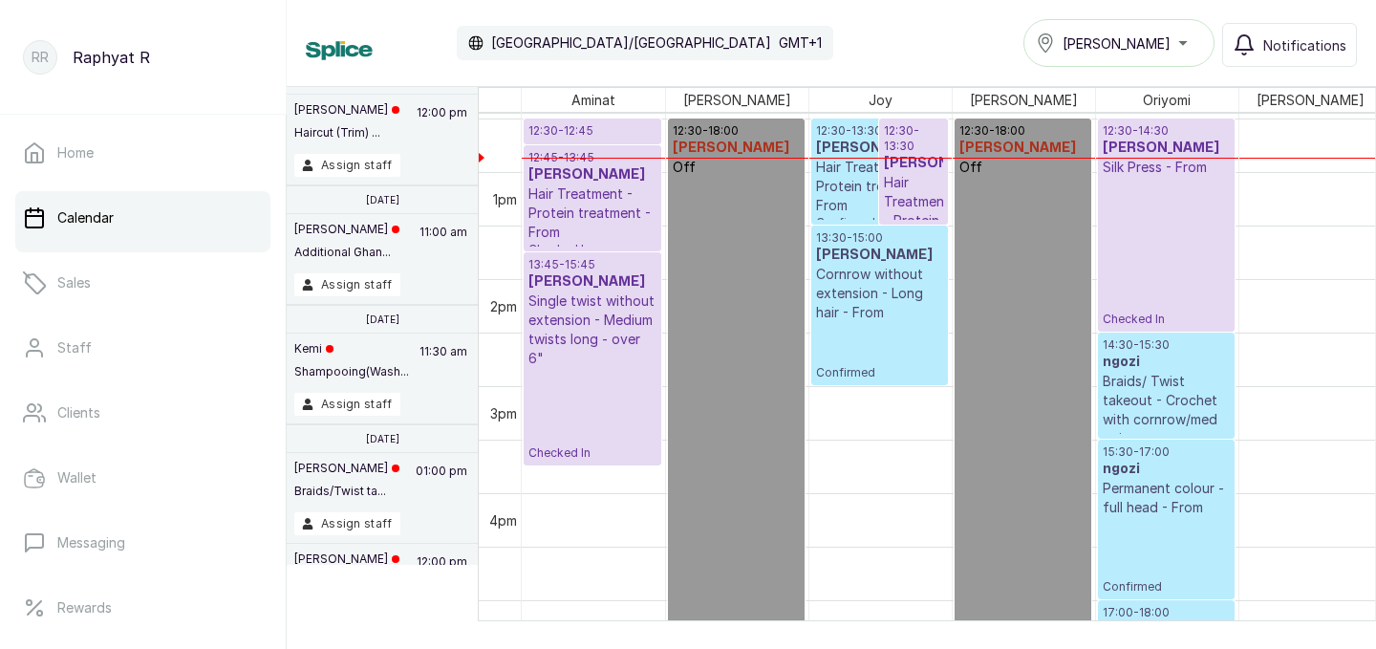
click at [852, 203] on p "Hair Treatment - Protein treatment - From" at bounding box center [879, 186] width 127 height 57
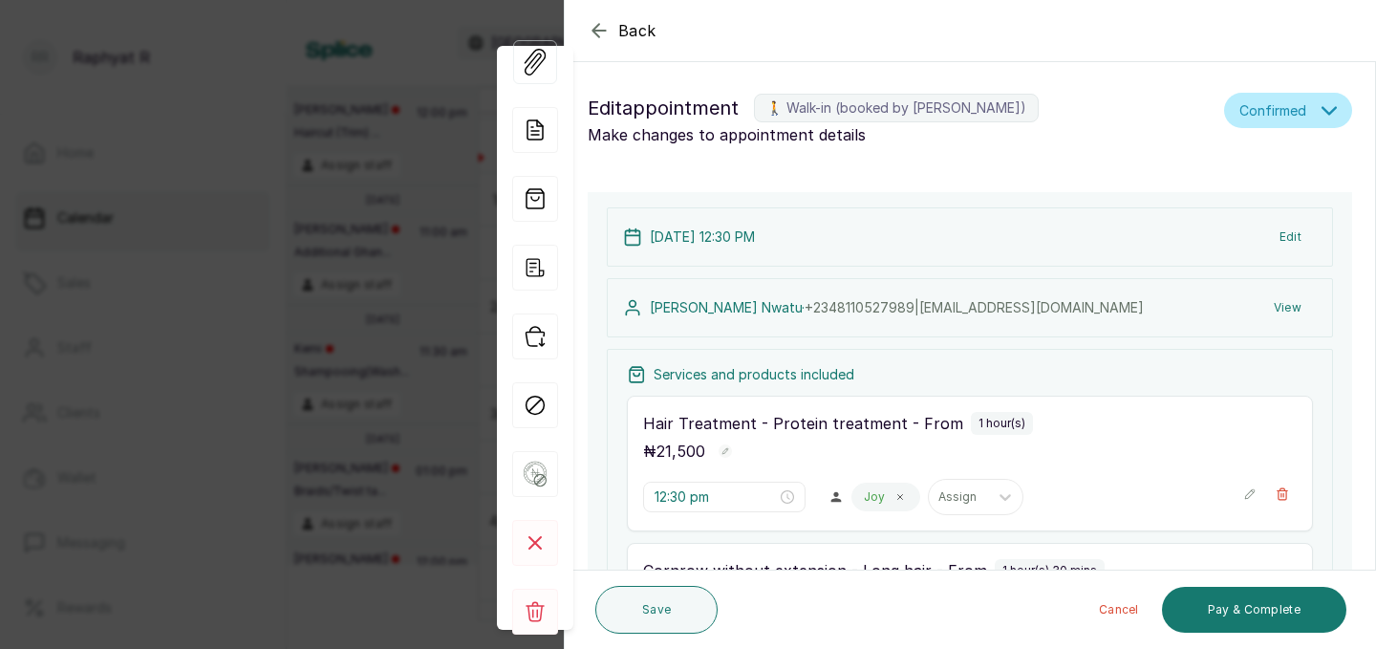
click at [592, 35] on icon "button" at bounding box center [598, 30] width 23 height 23
